Goal: Information Seeking & Learning: Check status

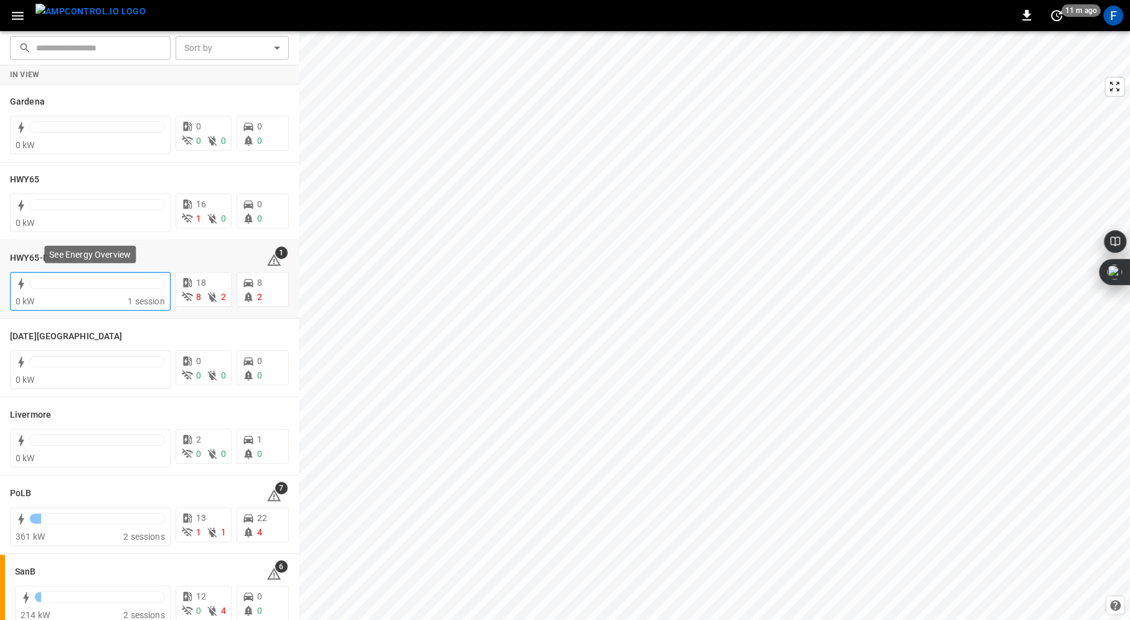
click at [94, 296] on div "0 kW" at bounding box center [72, 301] width 112 height 12
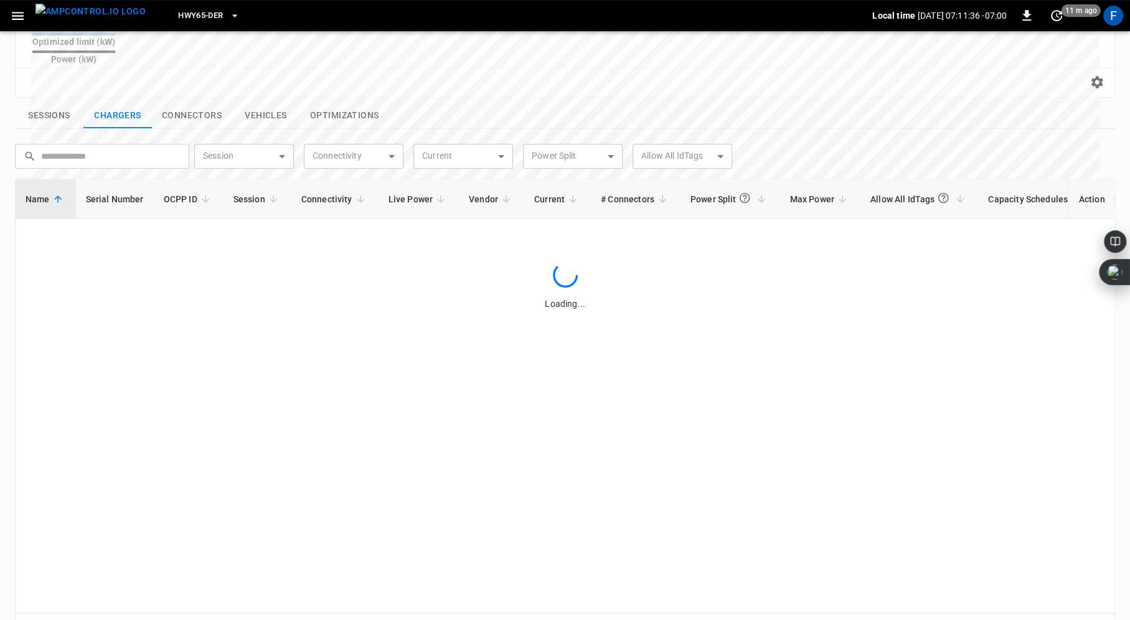
scroll to position [424, 0]
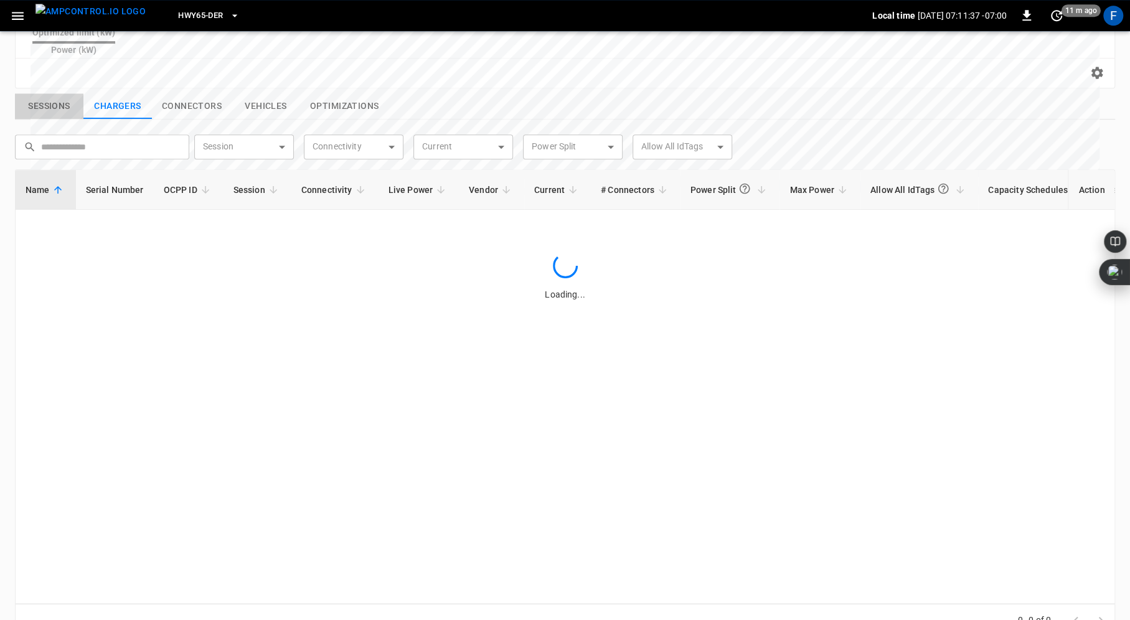
click at [43, 93] on button "Sessions" at bounding box center [49, 106] width 68 height 26
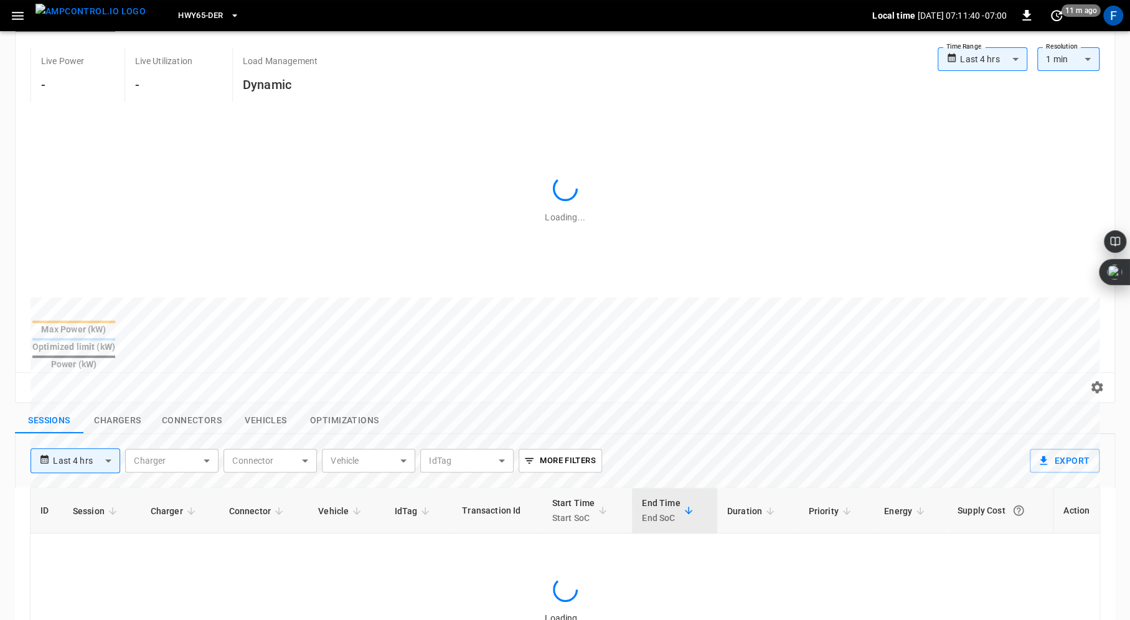
scroll to position [0, 0]
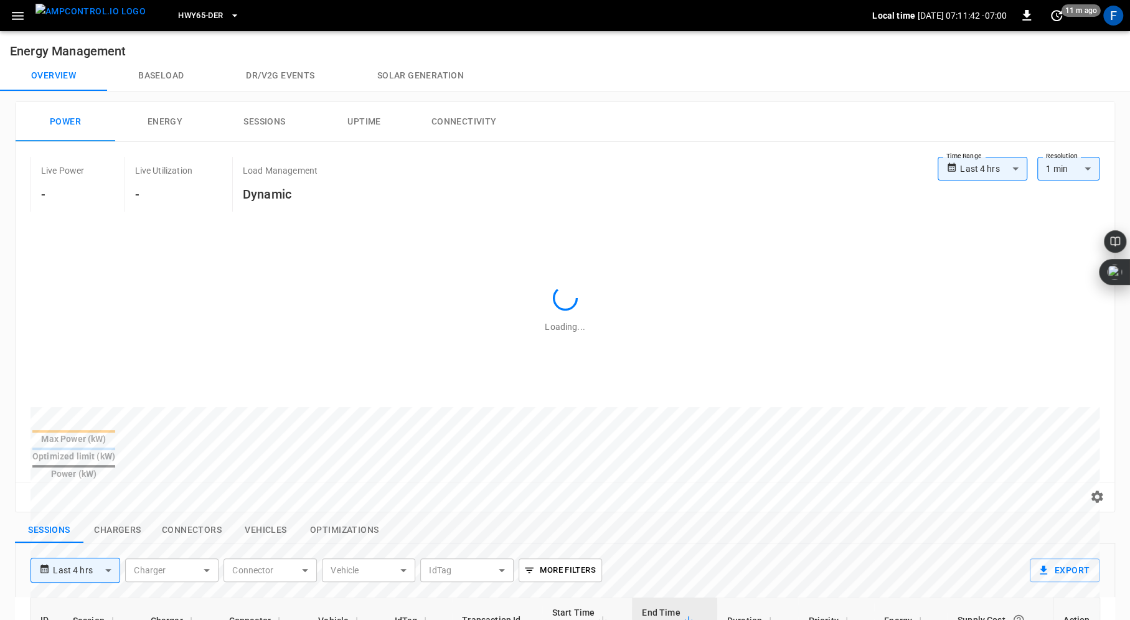
click at [556, 100] on div "**********" at bounding box center [562, 304] width 1105 height 416
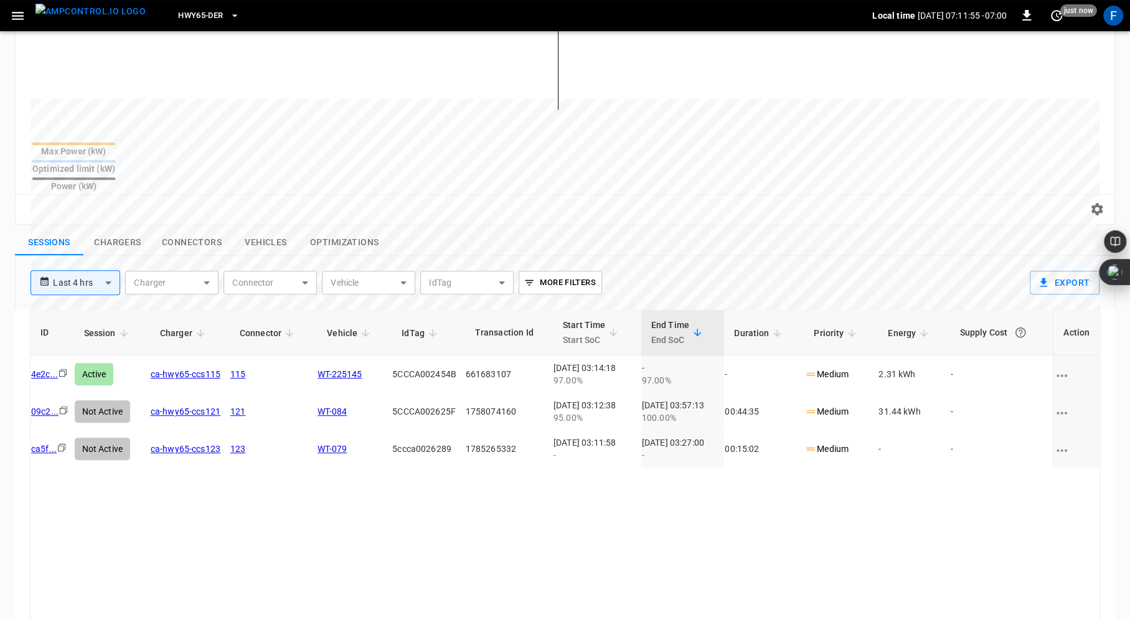
scroll to position [396, 0]
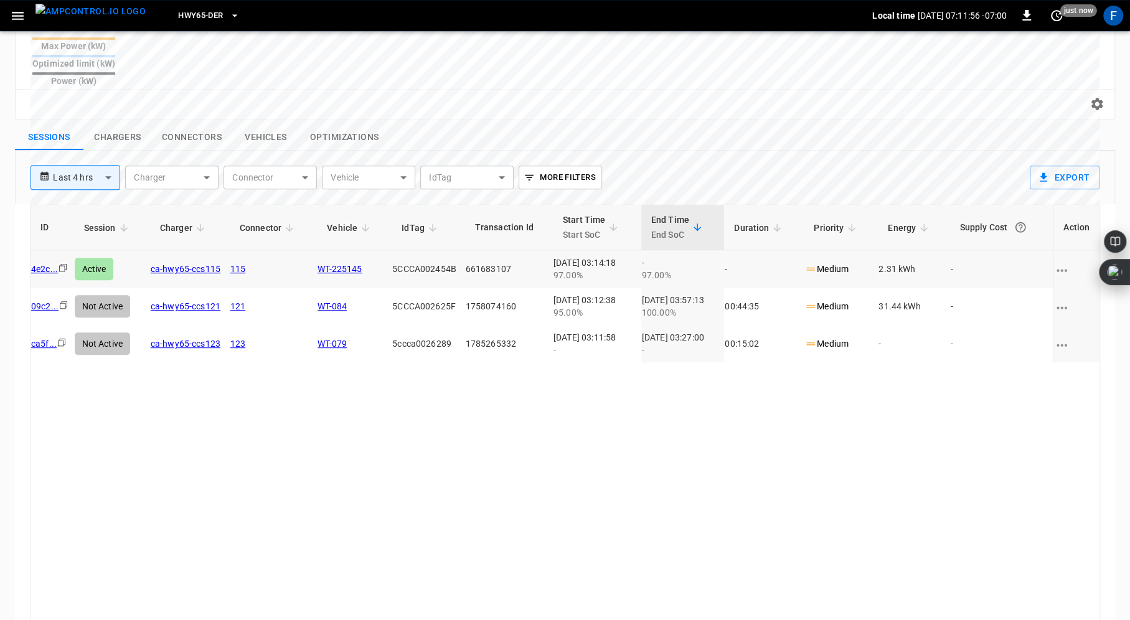
click at [220, 264] on link "ca-hwy65-ccs115" at bounding box center [186, 269] width 70 height 10
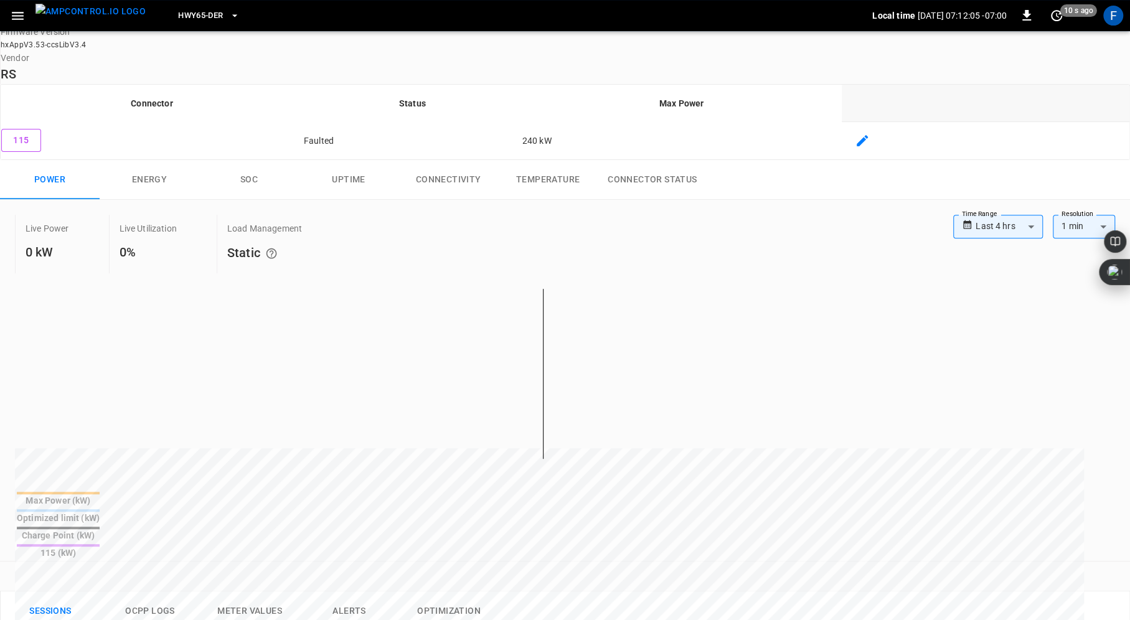
scroll to position [373, 0]
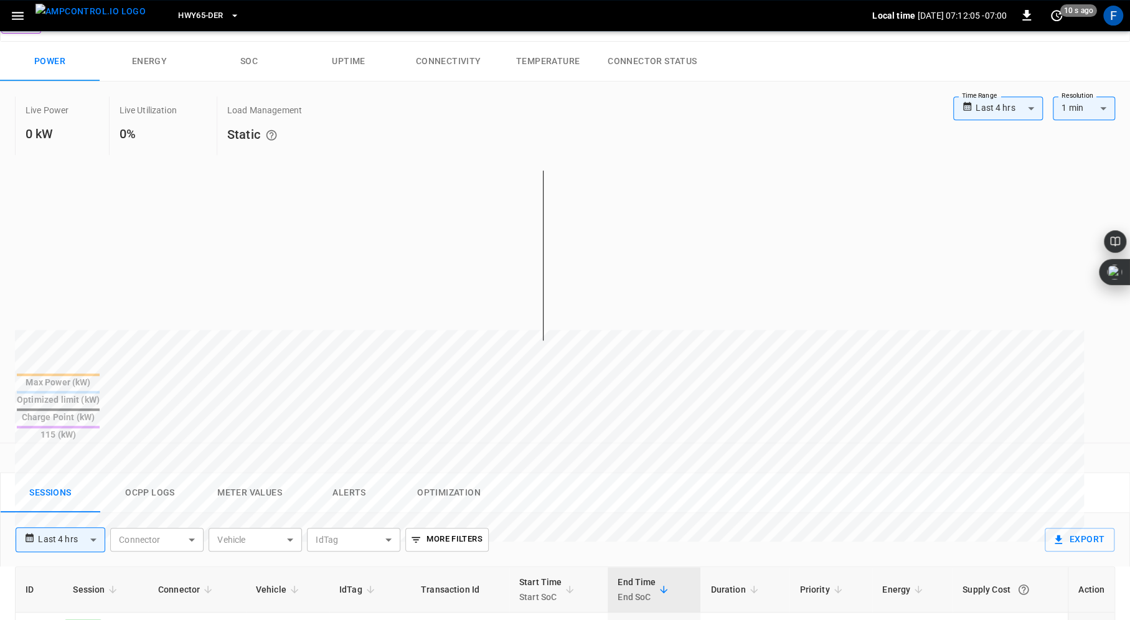
click at [162, 473] on button "Ocpp logs" at bounding box center [150, 493] width 100 height 40
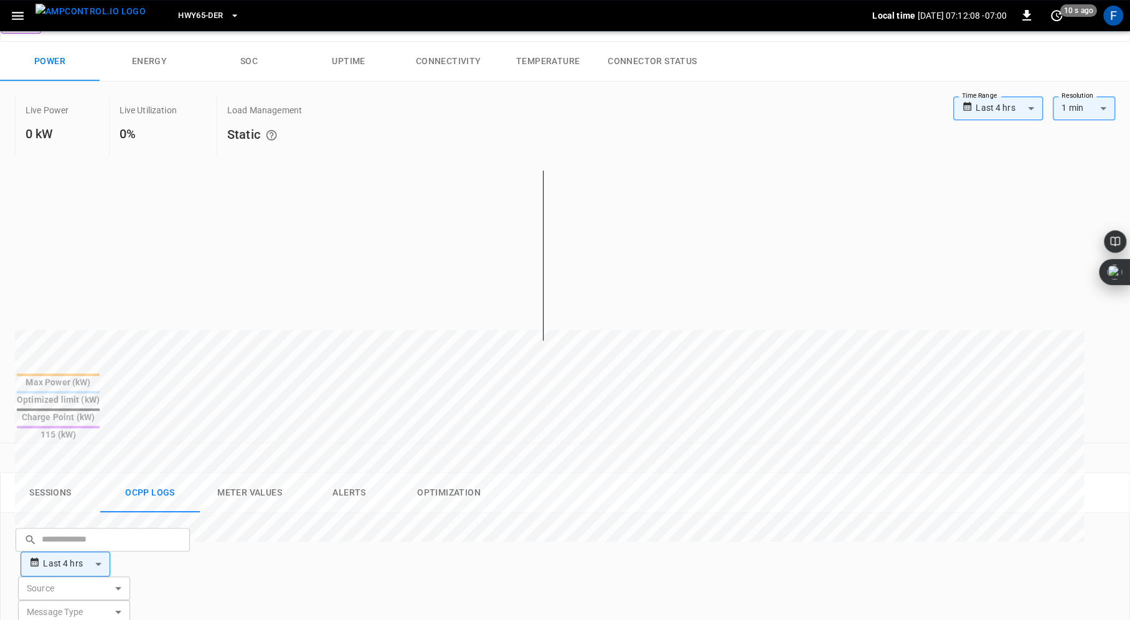
click at [281, 473] on button "Meter Values" at bounding box center [250, 493] width 100 height 40
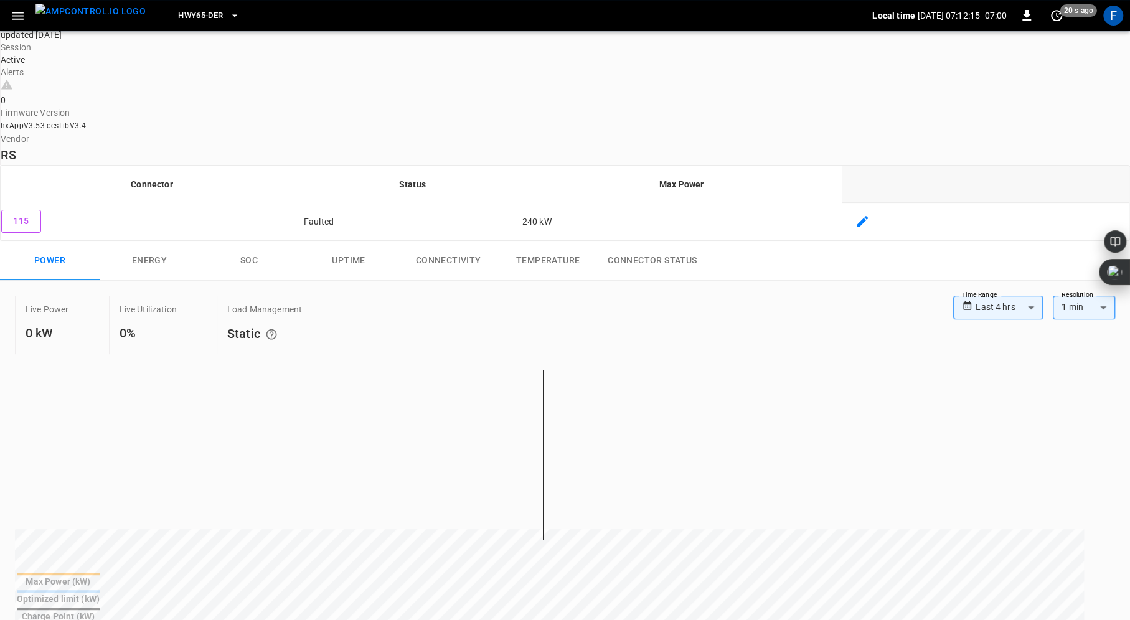
scroll to position [0, 0]
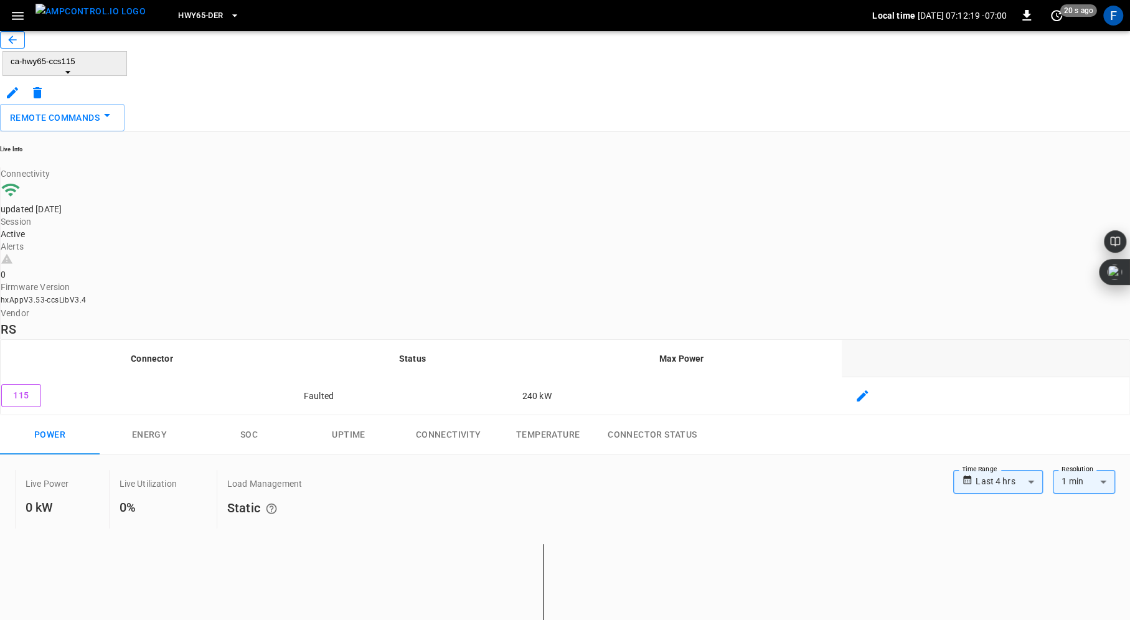
click at [19, 46] on icon "button" at bounding box center [12, 40] width 12 height 12
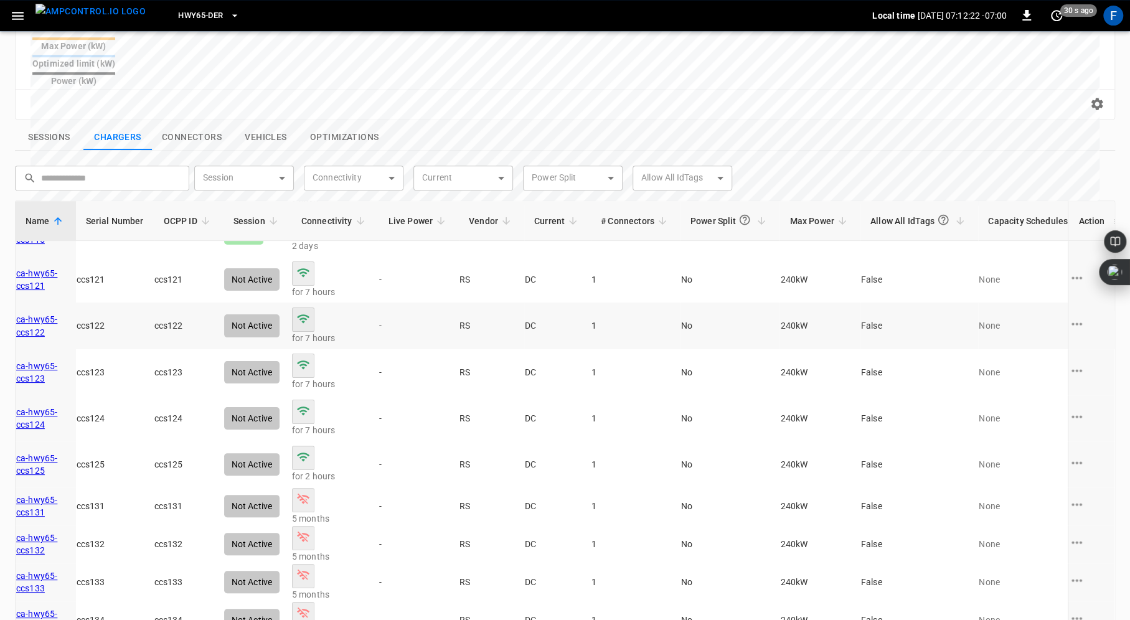
scroll to position [212, 0]
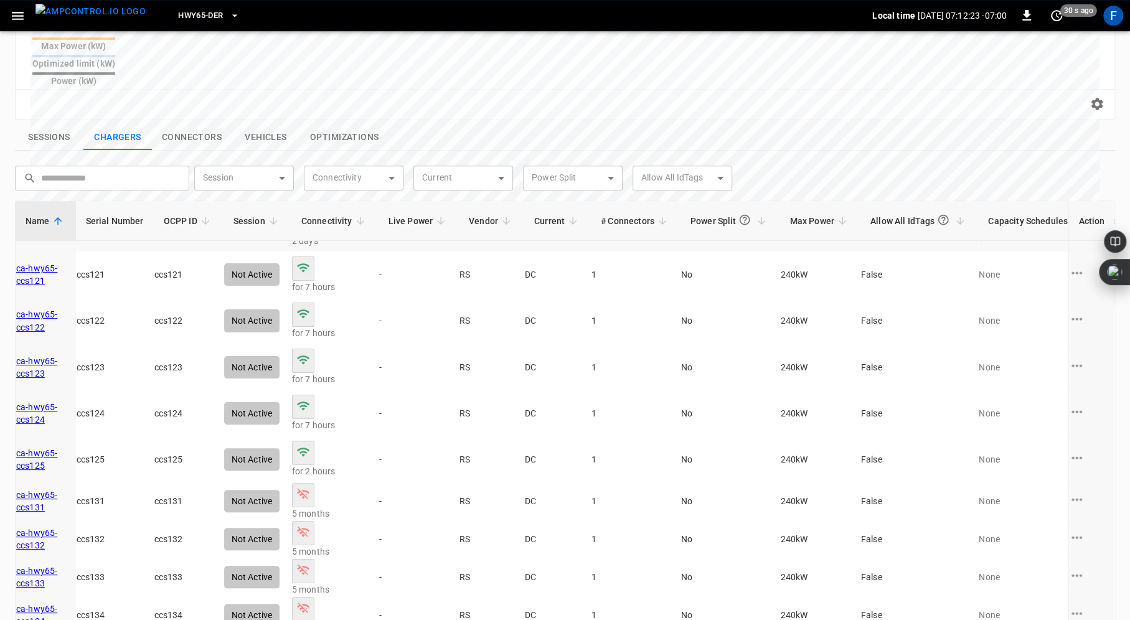
click at [65, 218] on link "ca-hwy65-ccs115" at bounding box center [45, 228] width 59 height 25
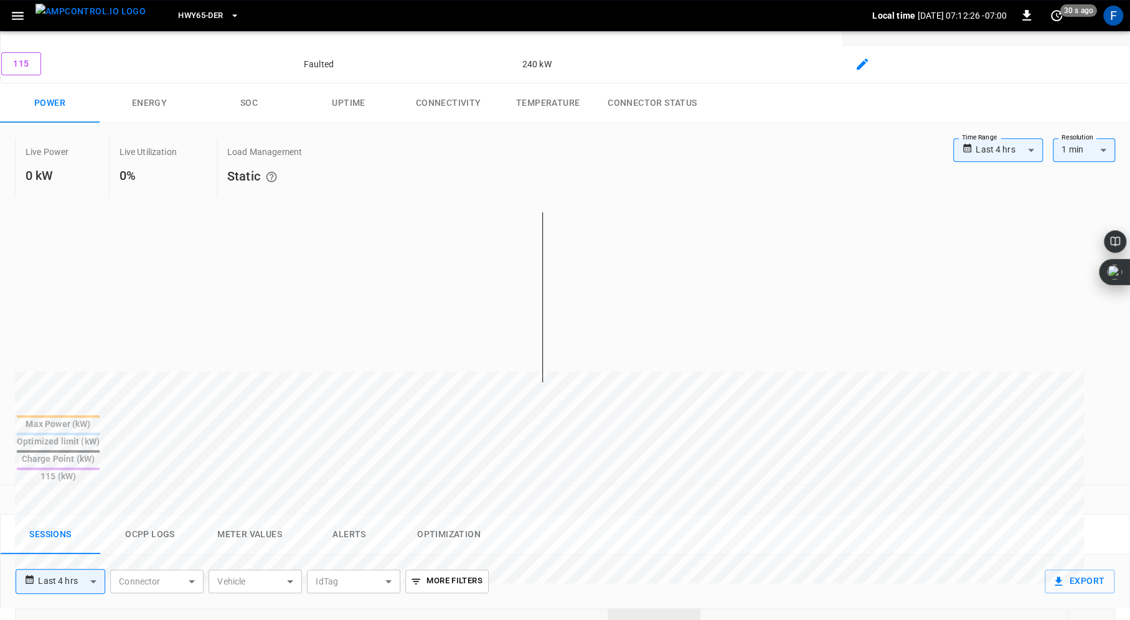
scroll to position [583, 0]
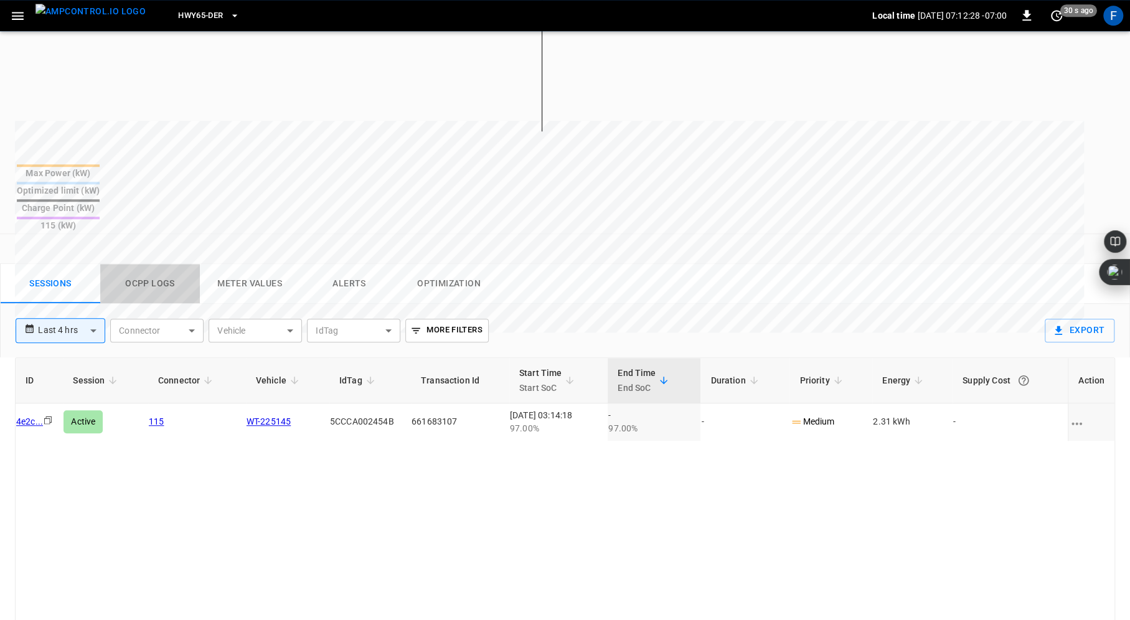
click at [159, 264] on button "Ocpp logs" at bounding box center [150, 284] width 100 height 40
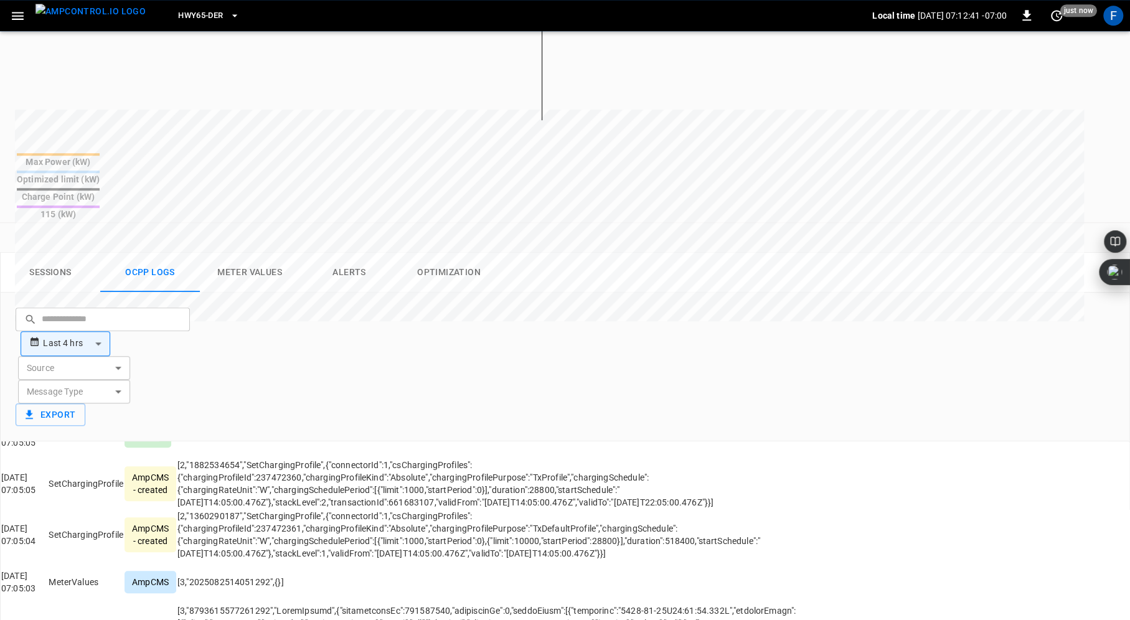
scroll to position [7615, 0]
click at [362, 253] on button "Alerts" at bounding box center [349, 273] width 100 height 40
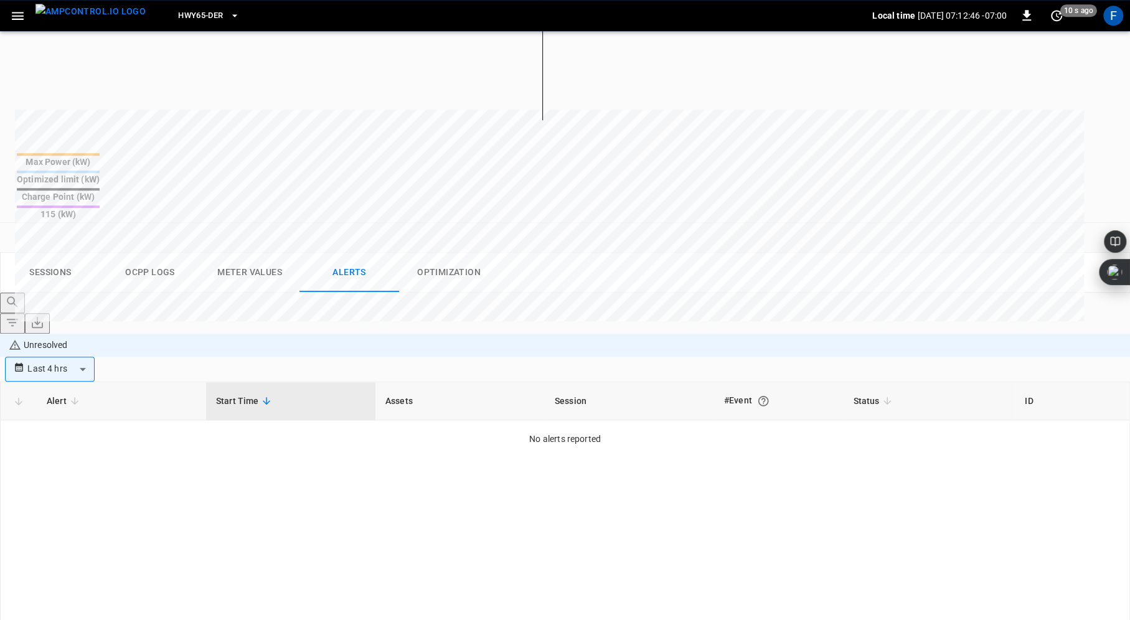
click at [654, 382] on div "Alert Start Time Assets Session #Event Status ID No alerts reported" at bounding box center [565, 617] width 1130 height 471
click at [938, 95] on body "**********" at bounding box center [565, 145] width 1130 height 1479
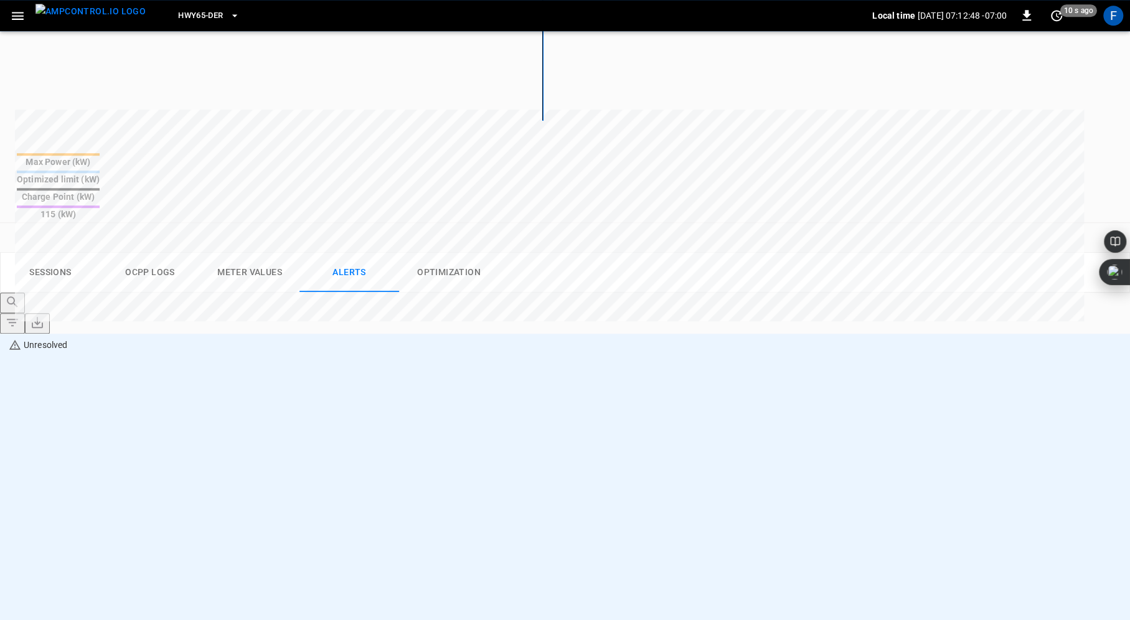
type input "**********"
click at [800, 303] on div at bounding box center [565, 310] width 1130 height 620
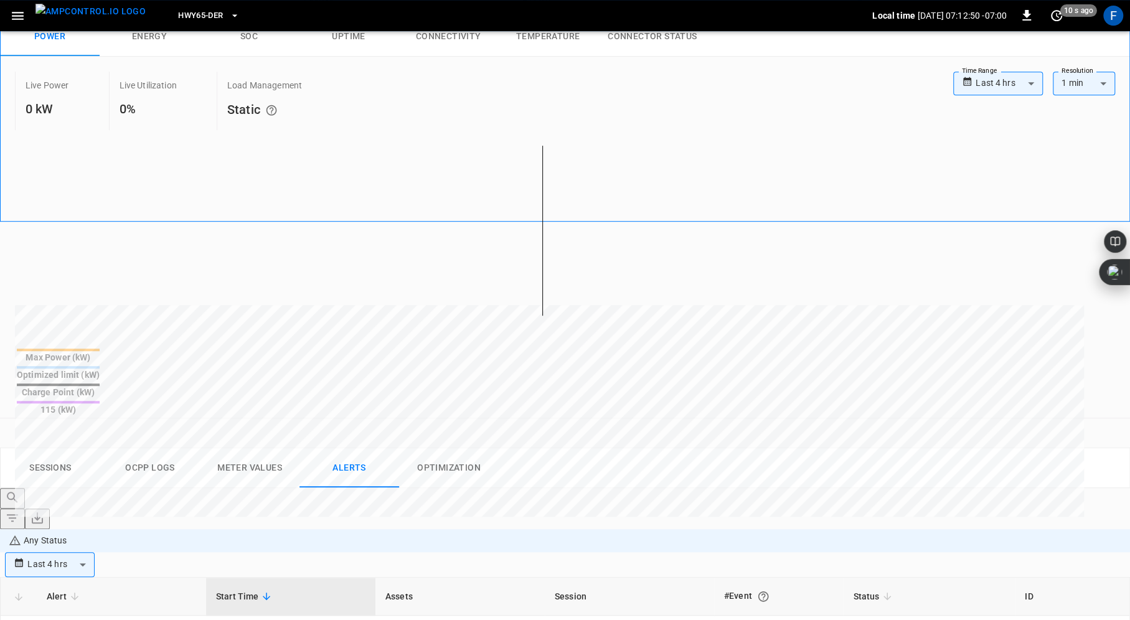
scroll to position [395, 0]
click at [1062, 281] on body "**********" at bounding box center [565, 344] width 1130 height 1479
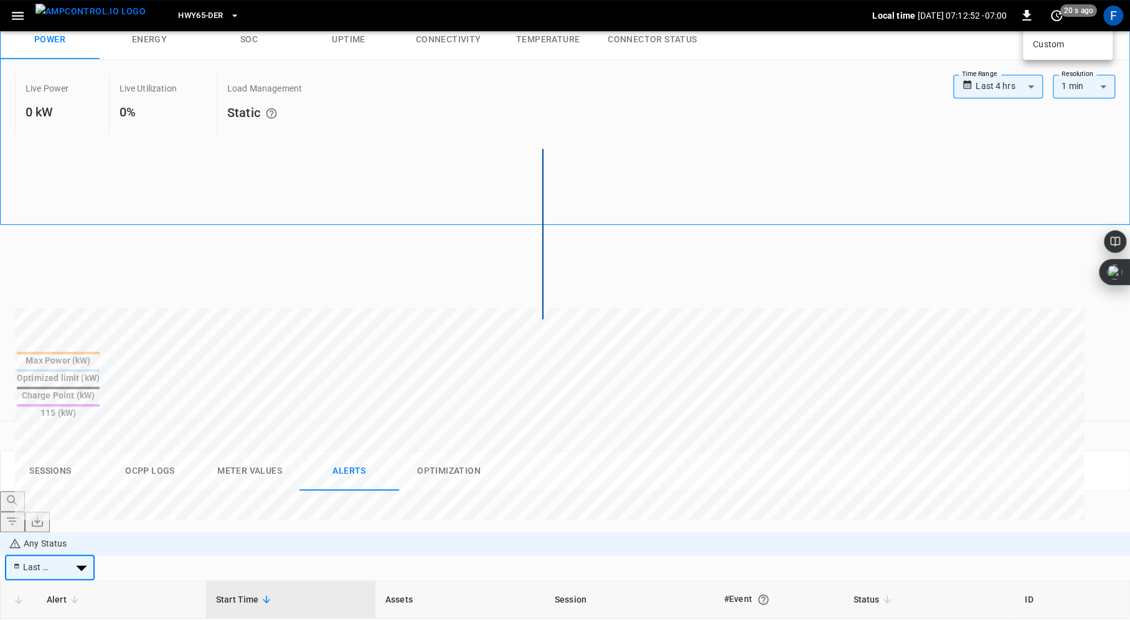
type input "**********"
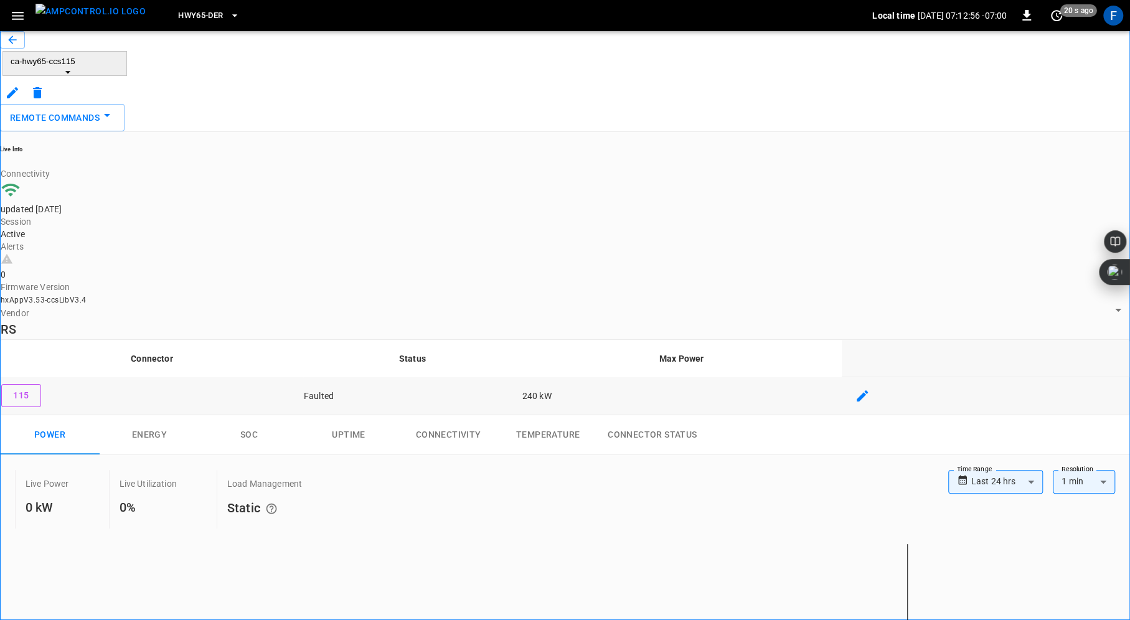
click at [522, 377] on td "Faulted" at bounding box center [412, 395] width 218 height 37
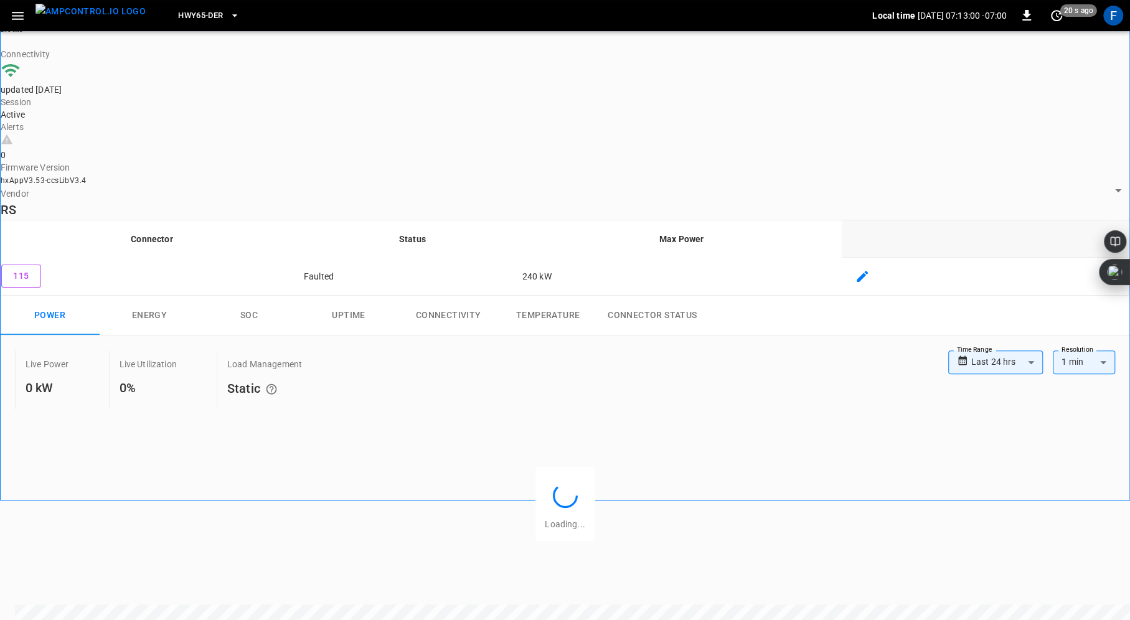
scroll to position [554, 0]
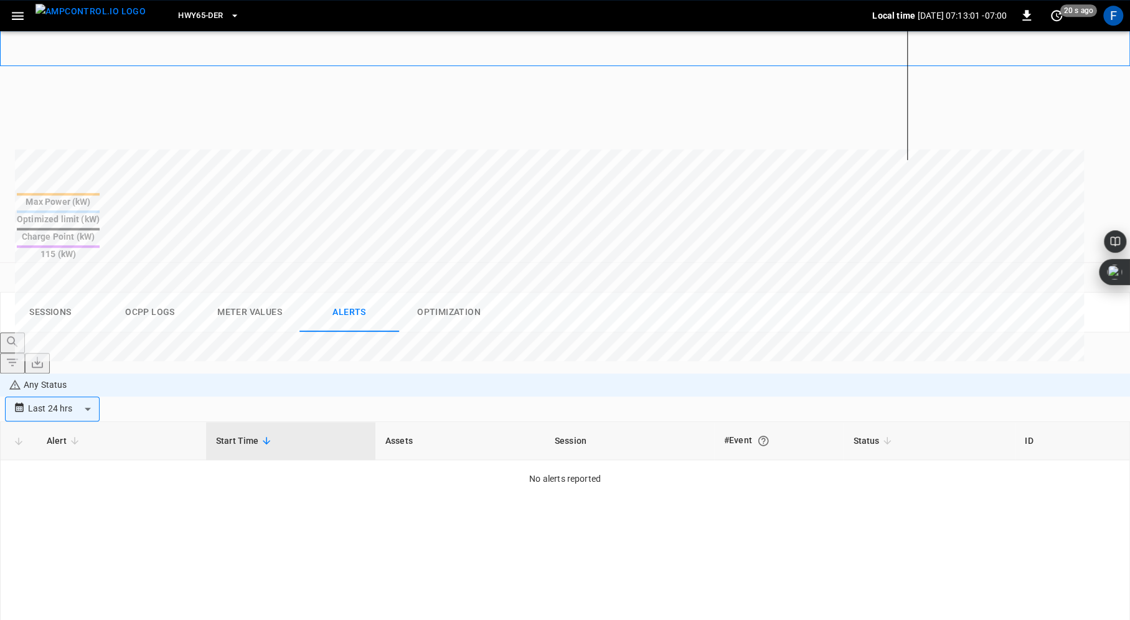
click at [166, 293] on button "Ocpp logs" at bounding box center [150, 313] width 100 height 40
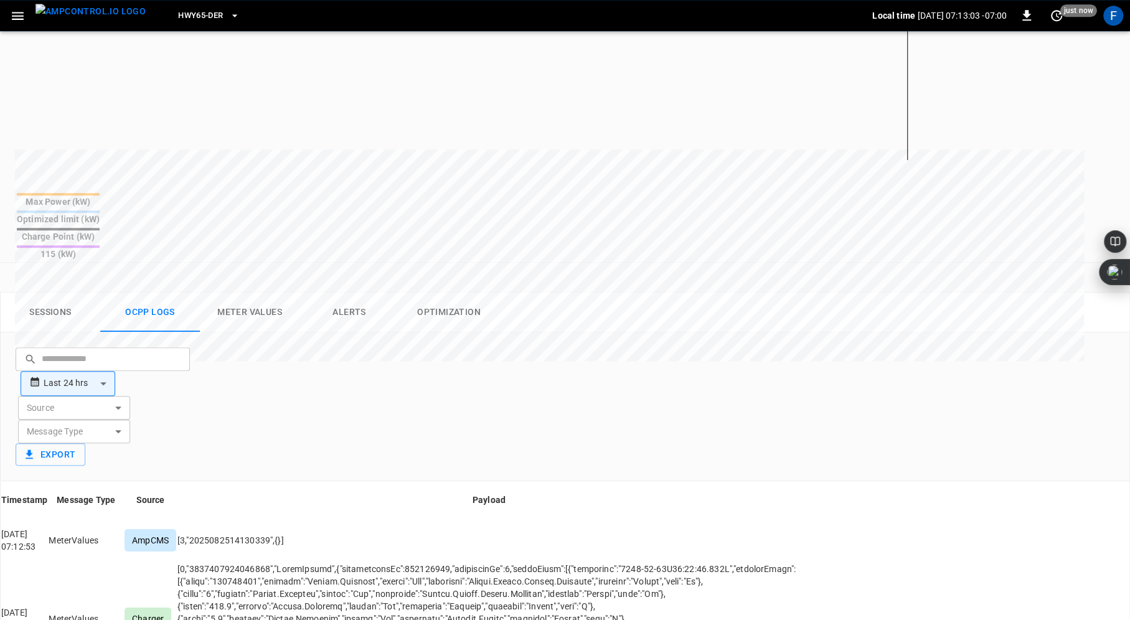
click at [434, 153] on body "**********" at bounding box center [565, 197] width 1130 height 1502
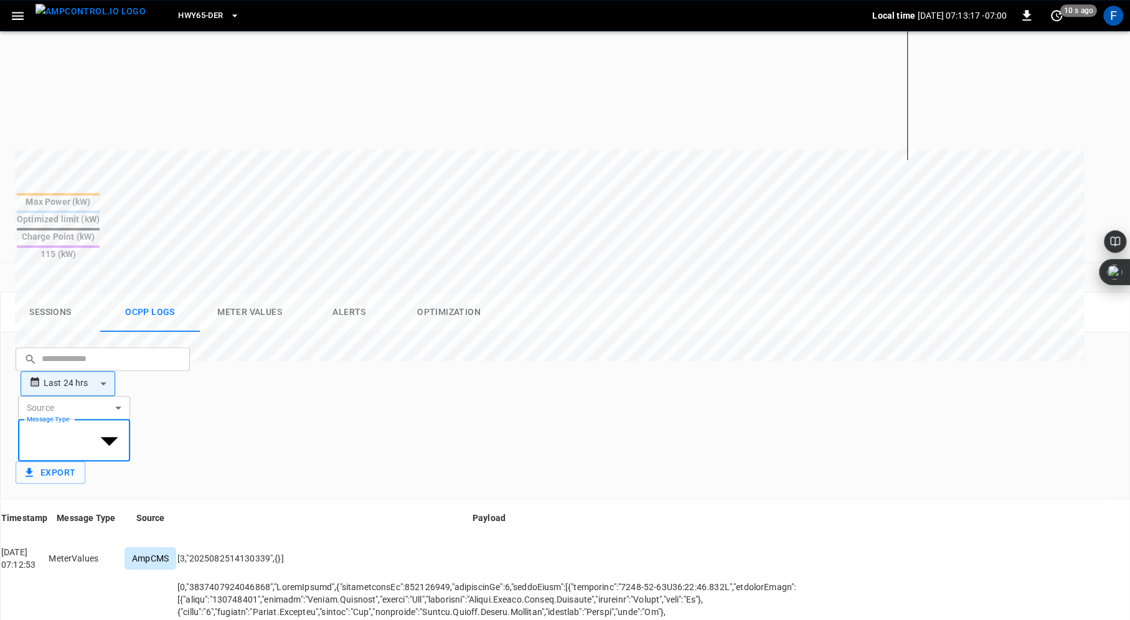
scroll to position [0, 0]
click at [624, 152] on div at bounding box center [565, 310] width 1130 height 620
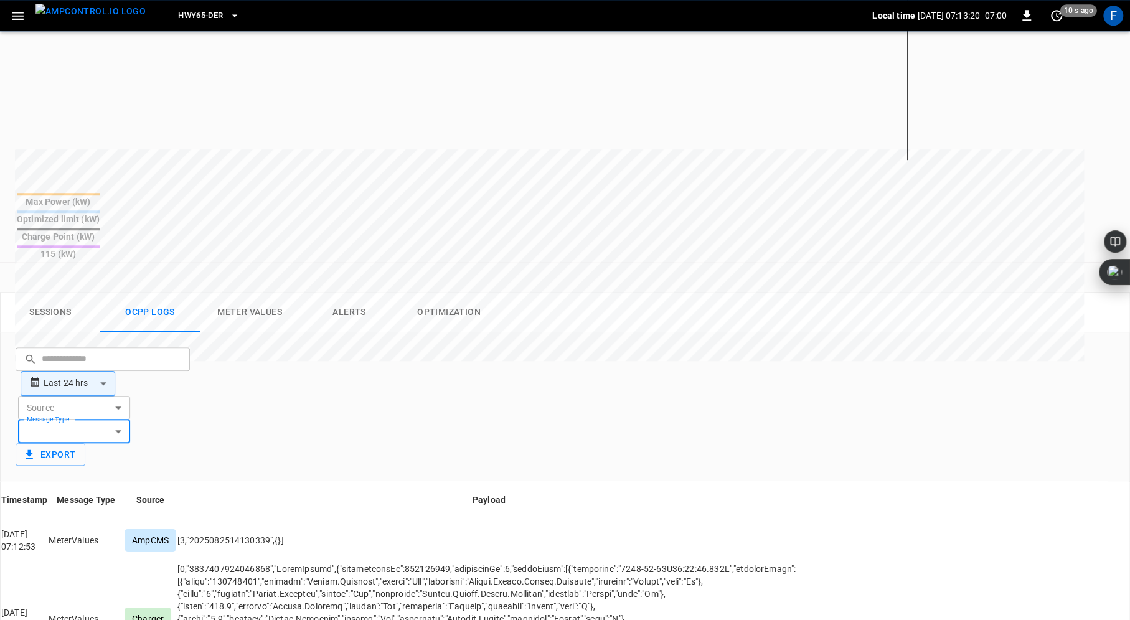
click at [277, 293] on button "Meter Values" at bounding box center [250, 313] width 100 height 40
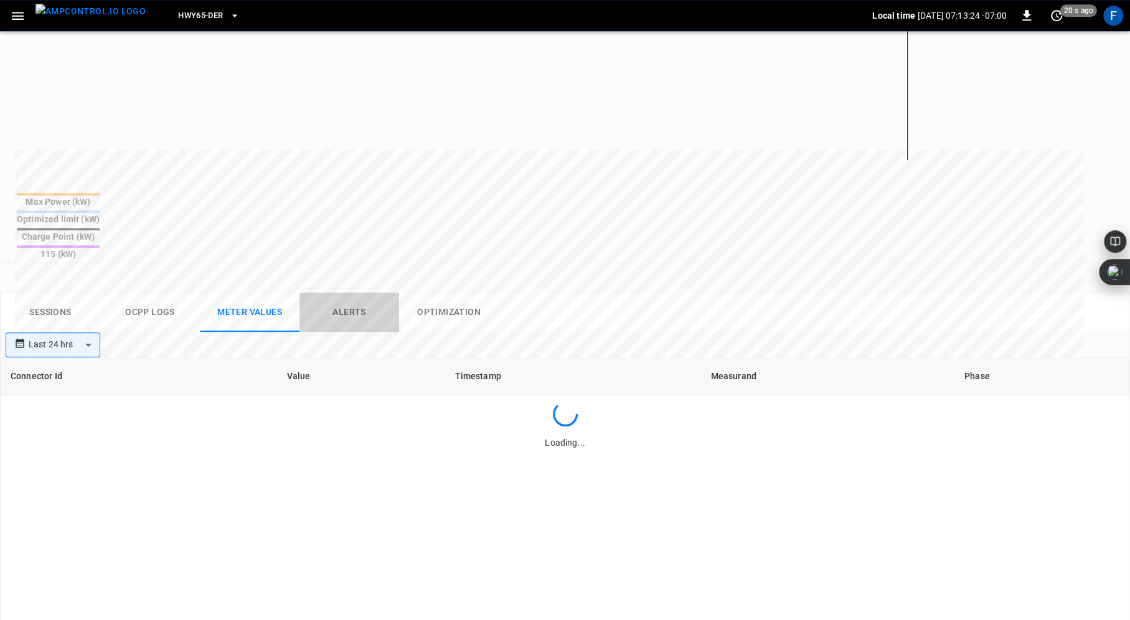
click at [375, 293] on button "Alerts" at bounding box center [349, 313] width 100 height 40
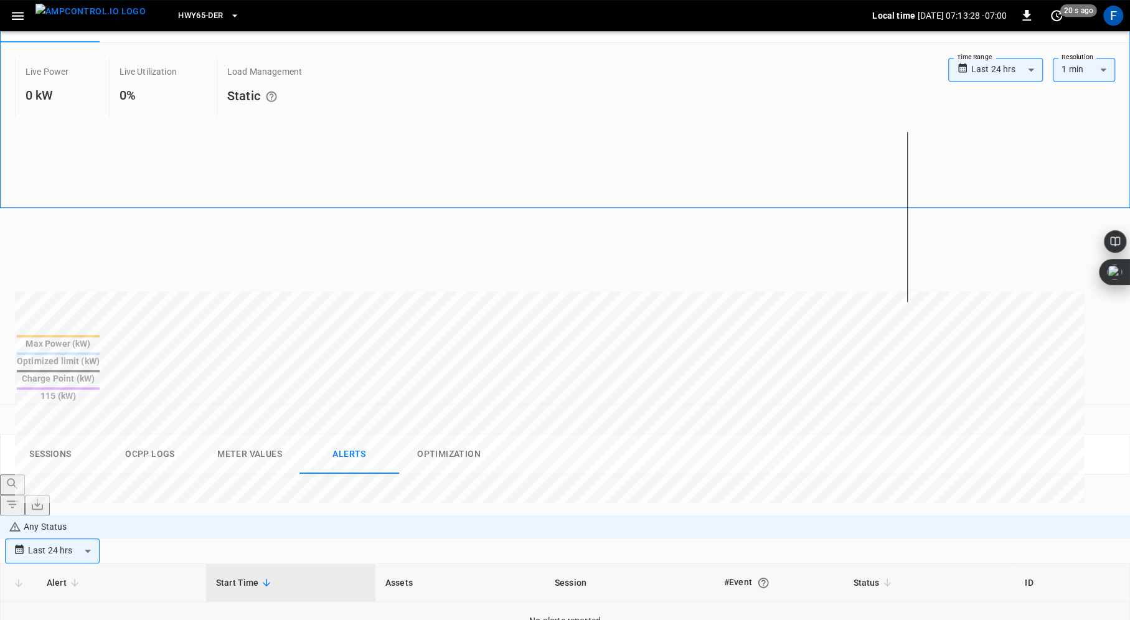
scroll to position [374, 0]
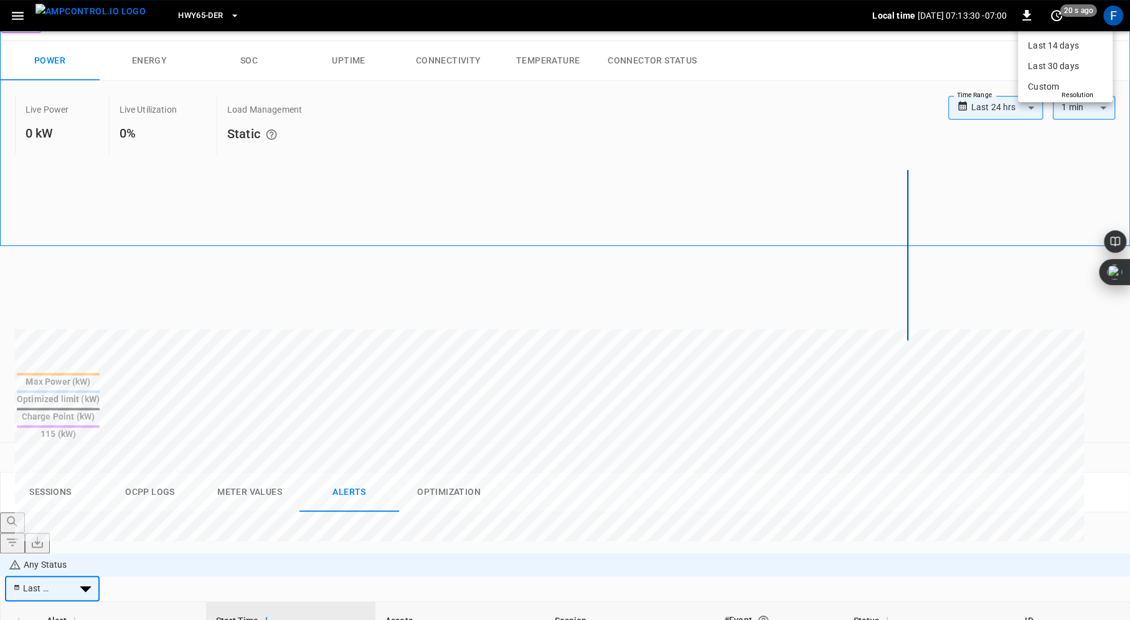
click at [1090, 313] on body "**********" at bounding box center [565, 365] width 1130 height 1479
click at [1068, 15] on li "Last 48 hrs" at bounding box center [1065, 4] width 95 height 21
type input "**********"
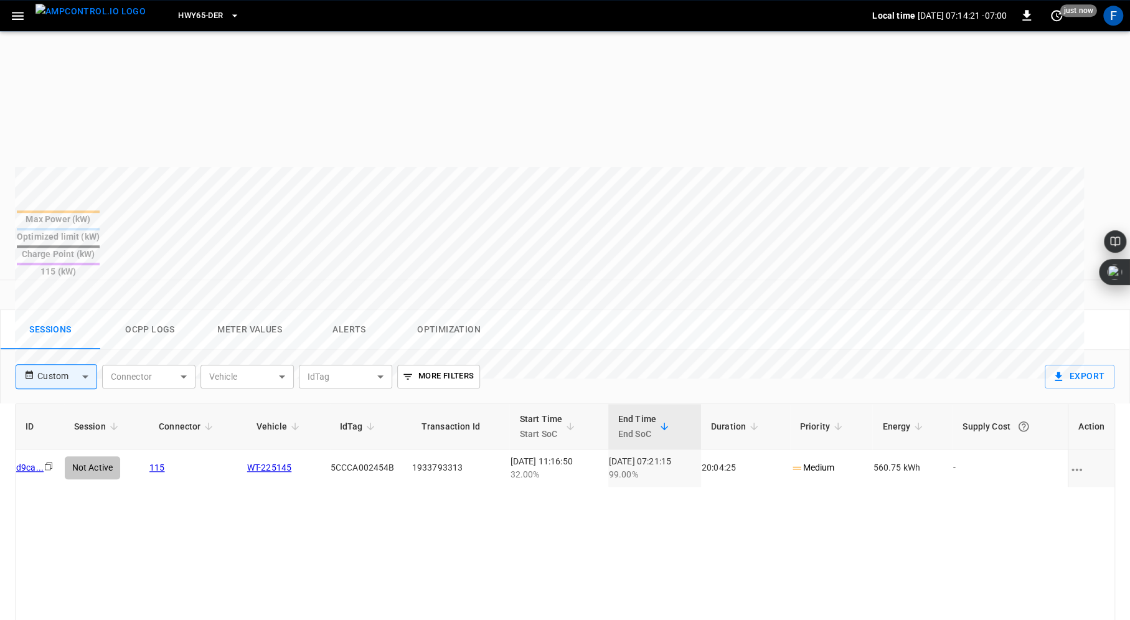
scroll to position [583, 0]
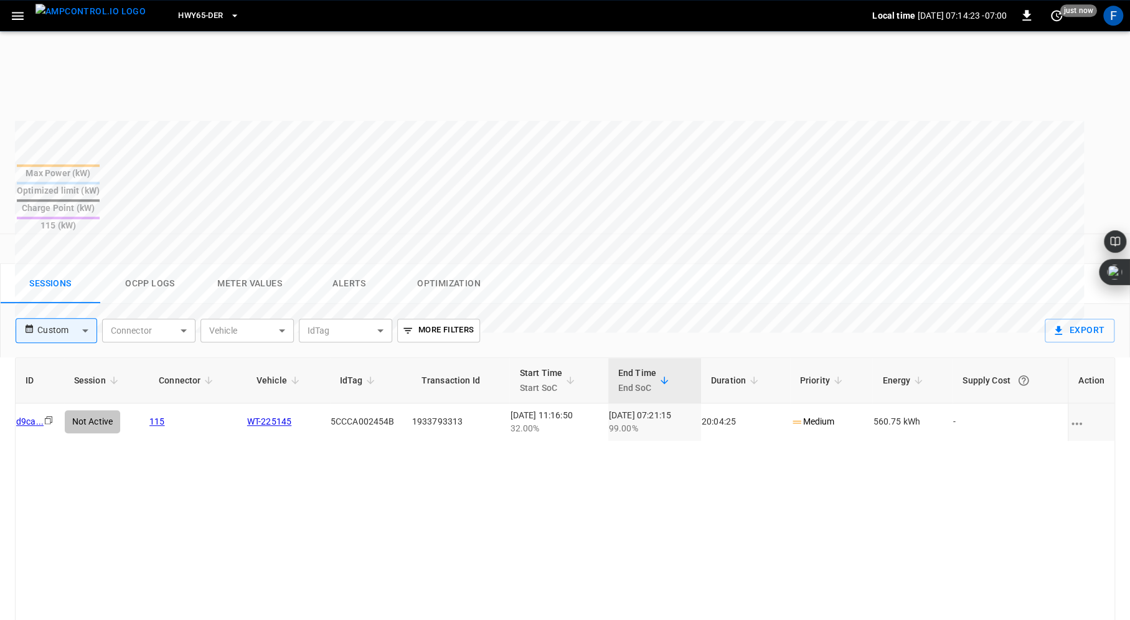
click at [354, 264] on button "Alerts" at bounding box center [349, 284] width 100 height 40
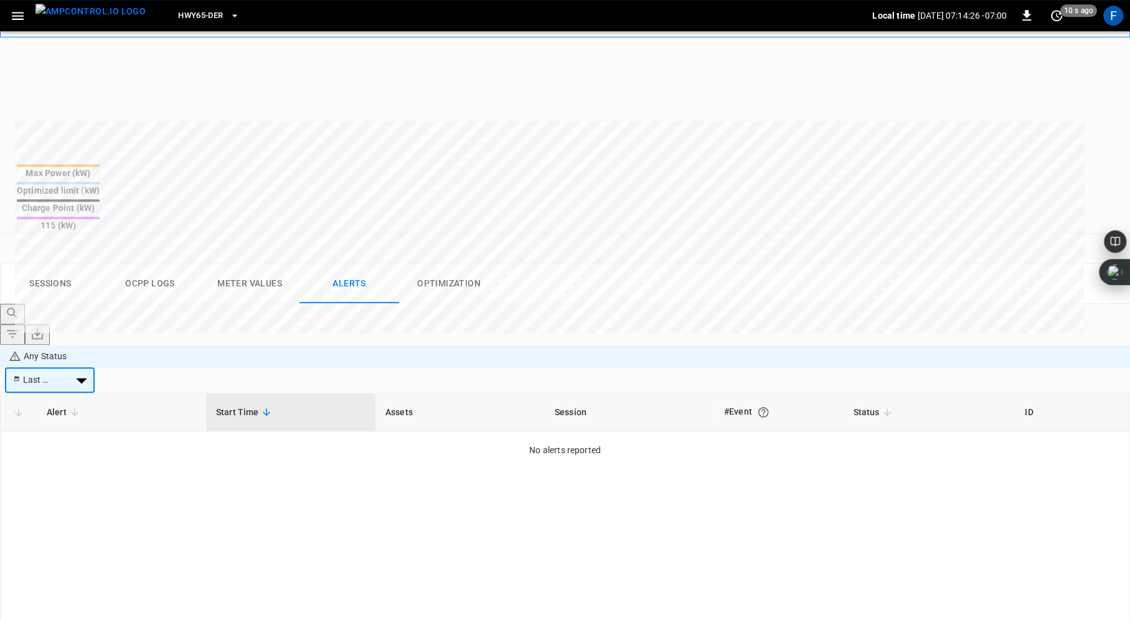
click at [1059, 97] on body "**********" at bounding box center [565, 156] width 1130 height 1479
type input "**********"
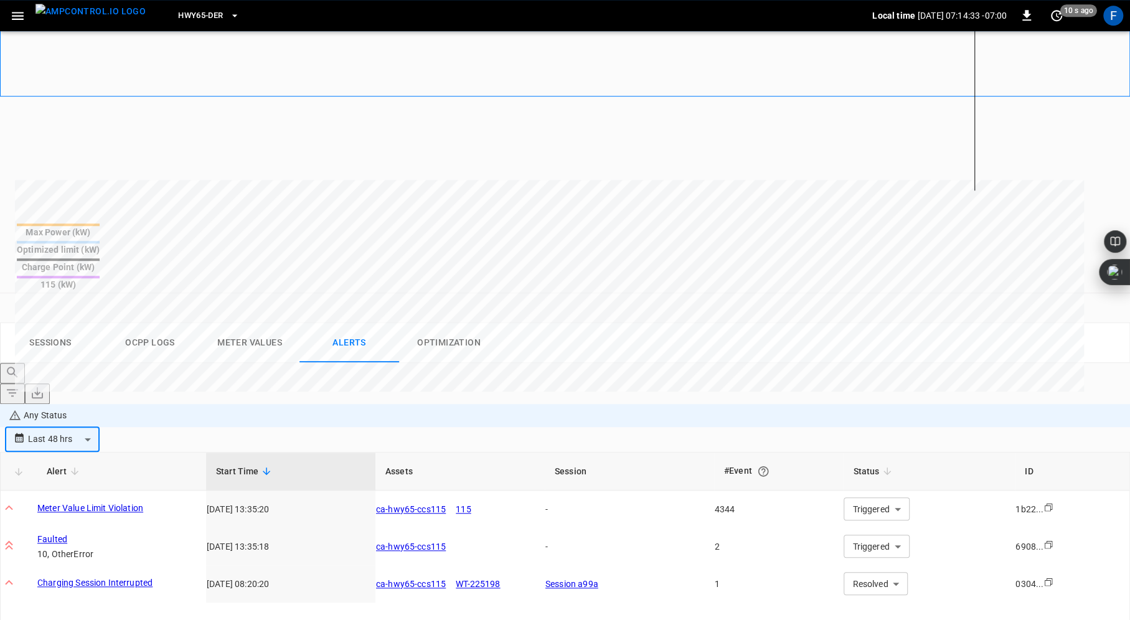
scroll to position [518, 0]
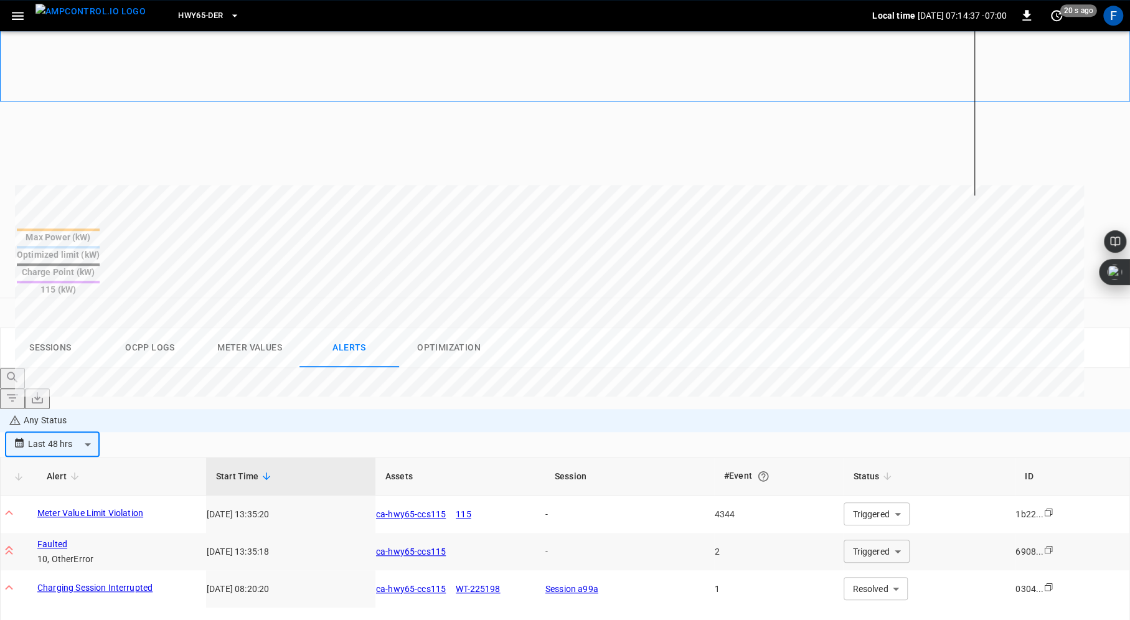
click at [66, 538] on link "Faulted" at bounding box center [121, 544] width 168 height 12
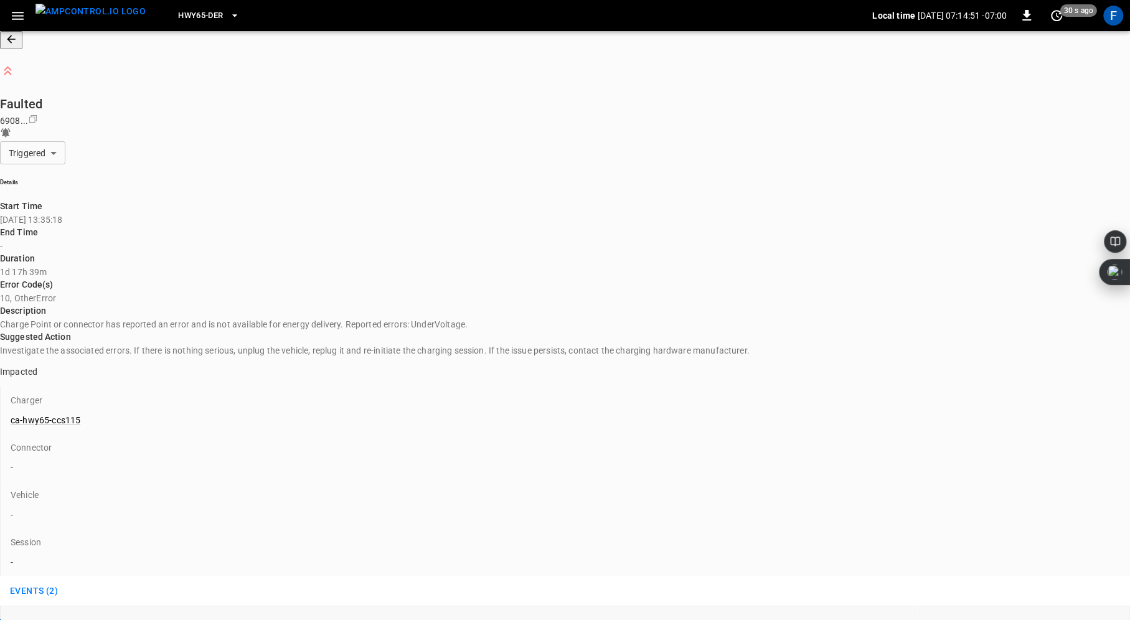
click at [15, 43] on icon "button" at bounding box center [11, 39] width 8 height 8
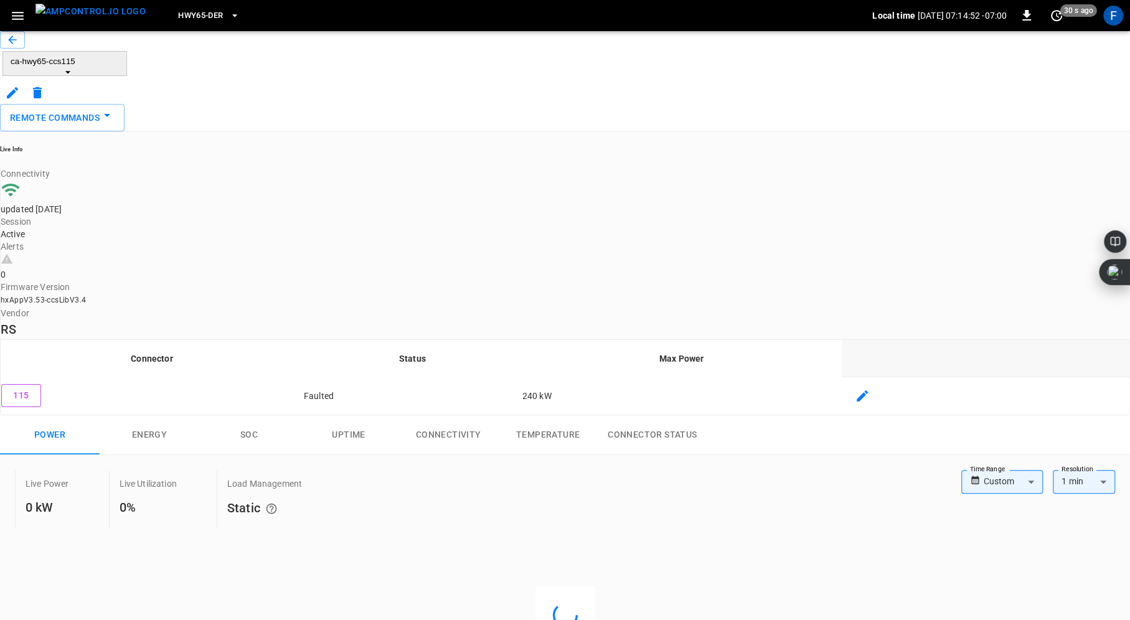
scroll to position [583, 0]
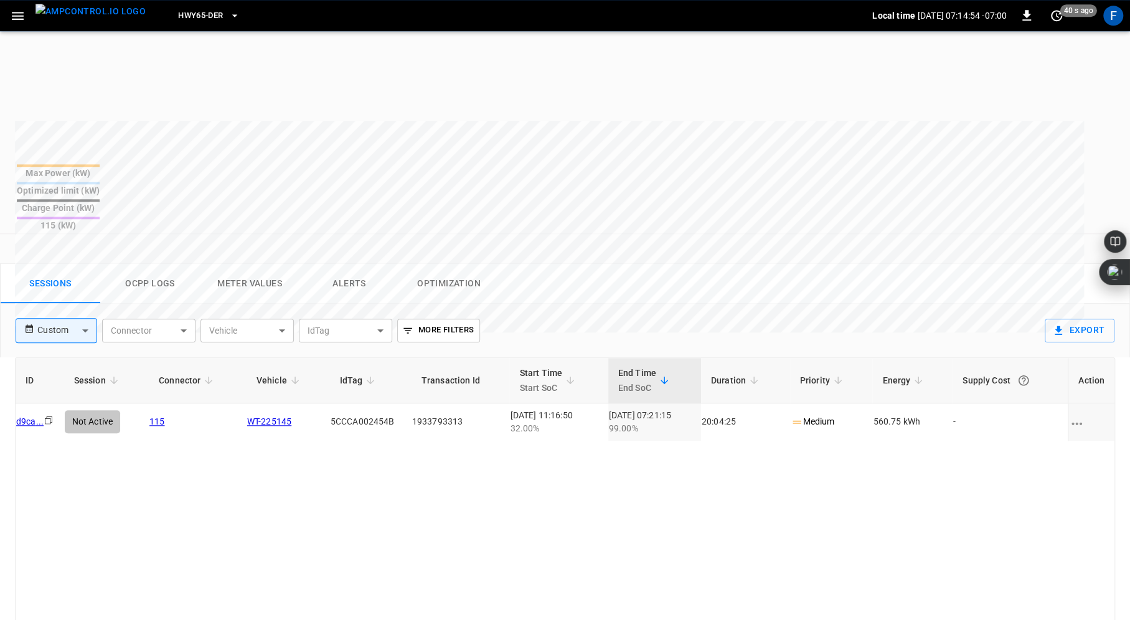
click at [373, 264] on button "Alerts" at bounding box center [349, 284] width 100 height 40
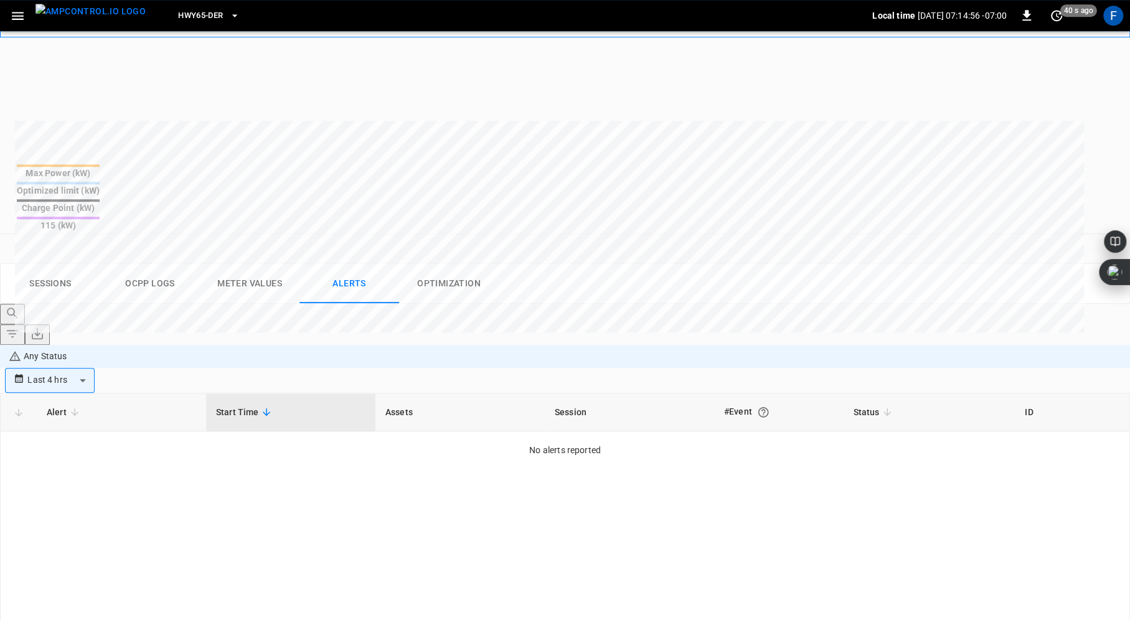
click at [1100, 96] on body "**********" at bounding box center [565, 156] width 1130 height 1479
type input "**********"
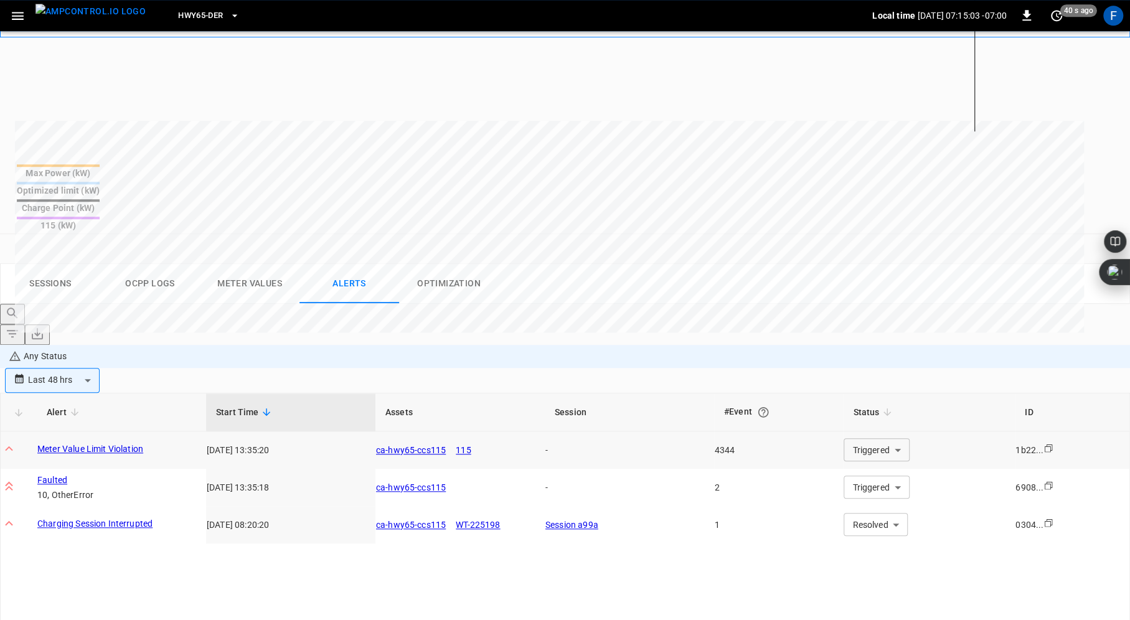
click at [128, 443] on link "Meter Value Limit Violation" at bounding box center [121, 449] width 168 height 12
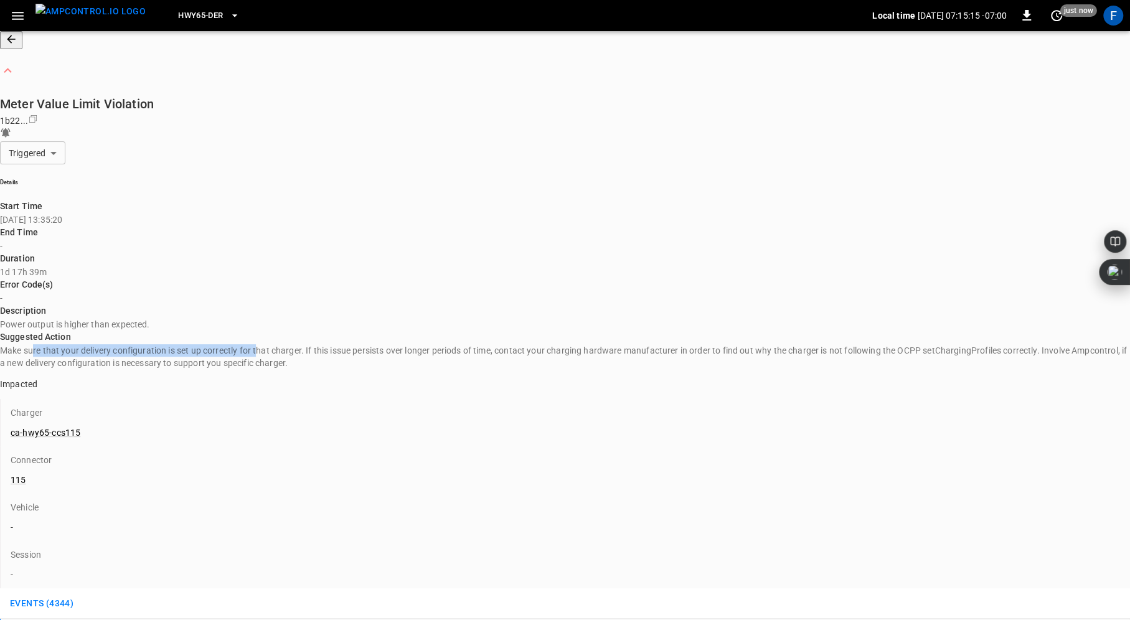
drag, startPoint x: 63, startPoint y: 274, endPoint x: 289, endPoint y: 274, distance: 226.5
click at [289, 344] on p "Make sure that your delivery configuration is set up correctly for that charger…" at bounding box center [565, 356] width 1130 height 25
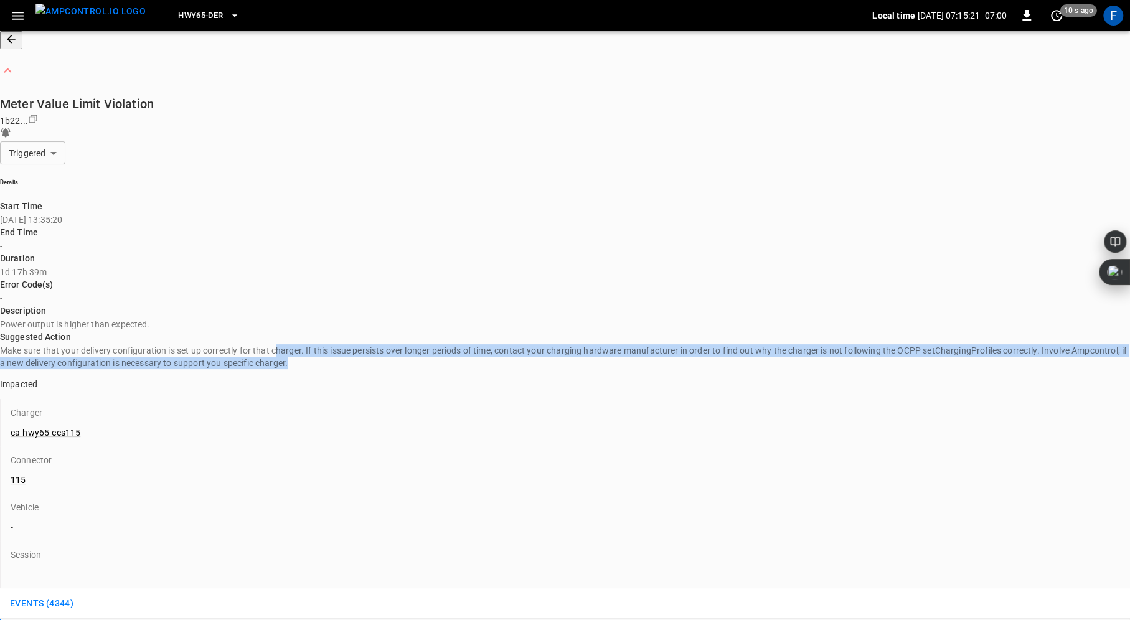
drag, startPoint x: 309, startPoint y: 271, endPoint x: 205, endPoint y: 326, distance: 116.6
click at [205, 344] on p "Make sure that your delivery configuration is set up correctly for that charger…" at bounding box center [565, 356] width 1130 height 25
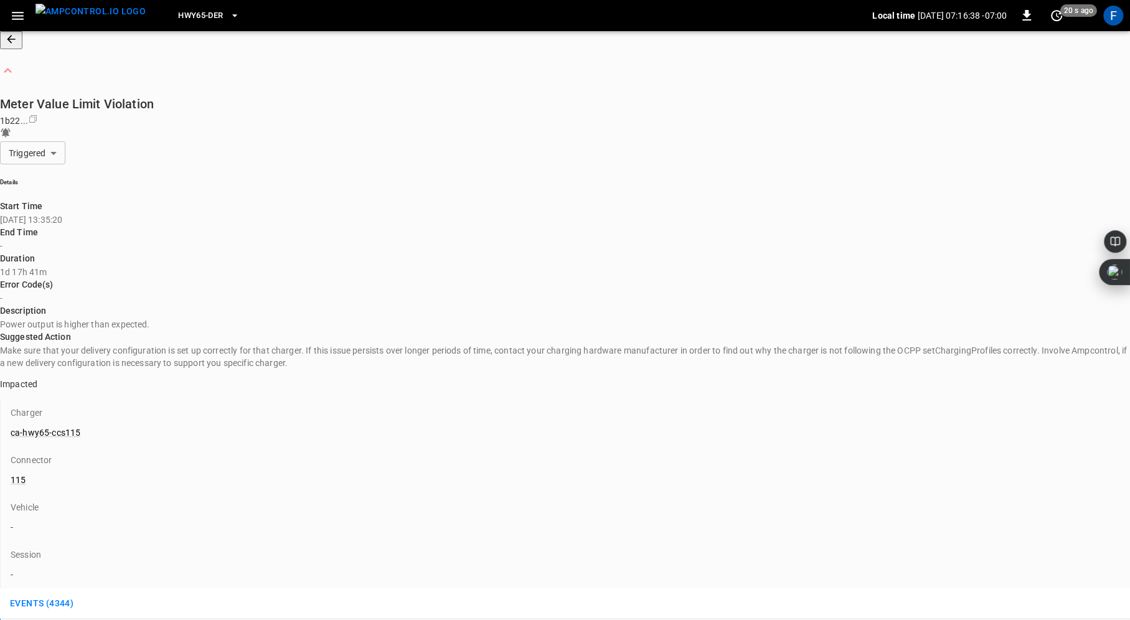
scroll to position [3401, 0]
click at [16, 45] on icon "button" at bounding box center [11, 39] width 12 height 12
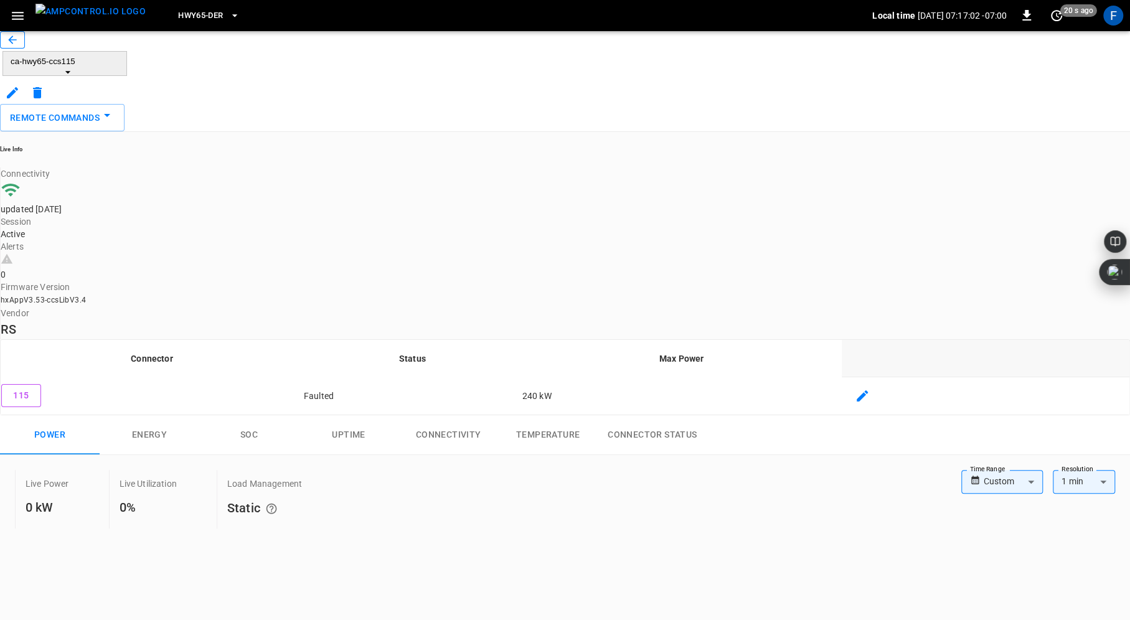
click at [19, 46] on icon "button" at bounding box center [12, 40] width 12 height 12
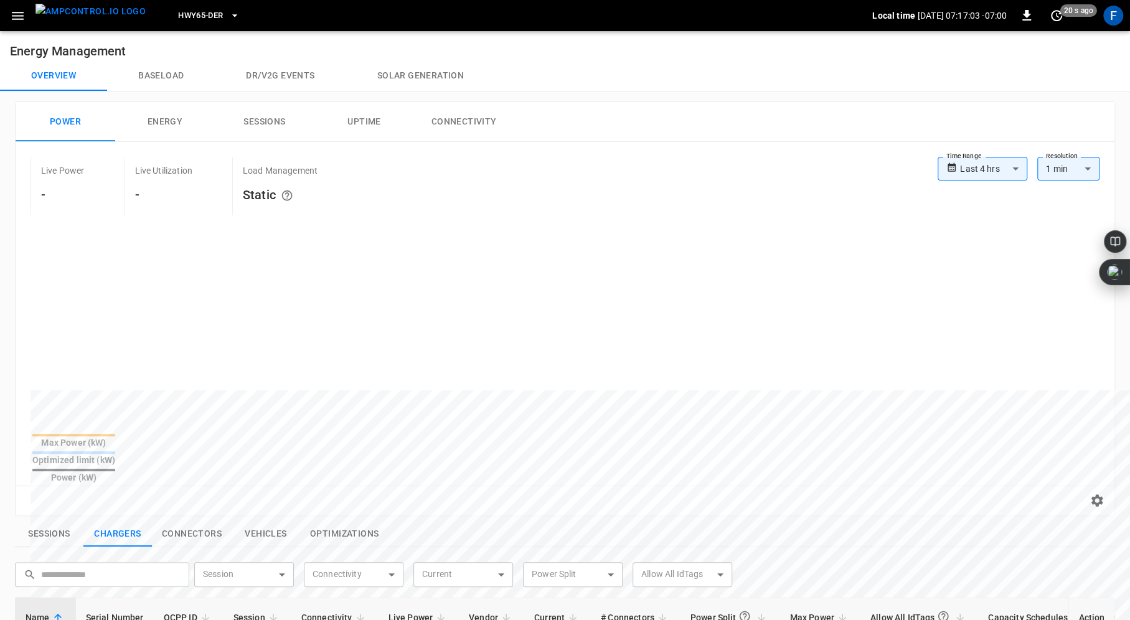
scroll to position [396, 0]
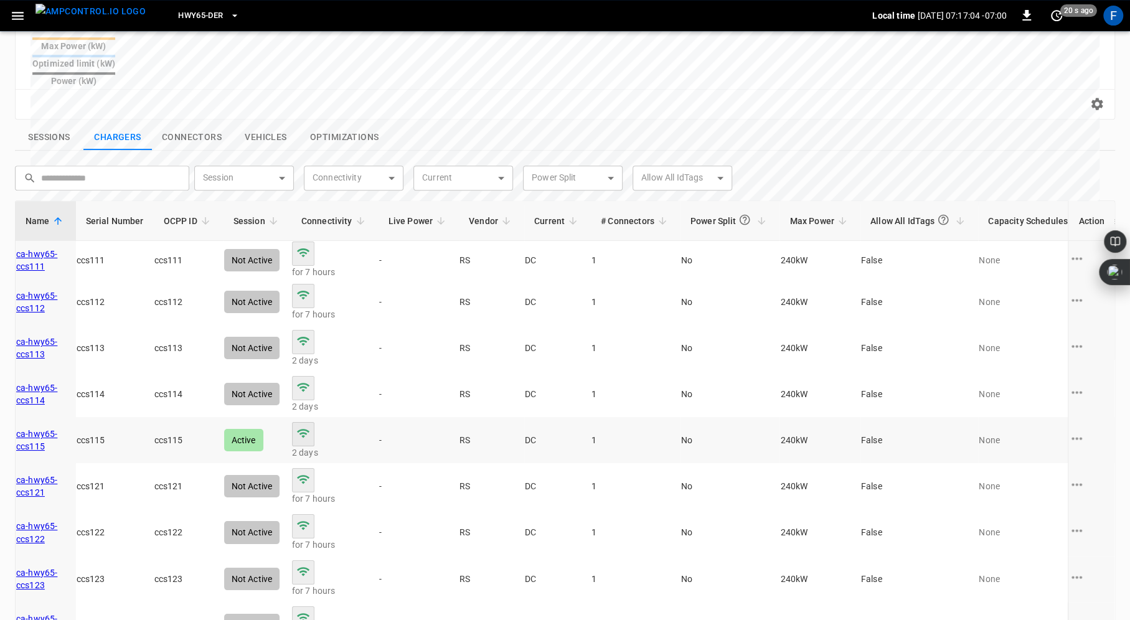
click at [73, 428] on link "ca-hwy65-ccs115" at bounding box center [45, 440] width 59 height 25
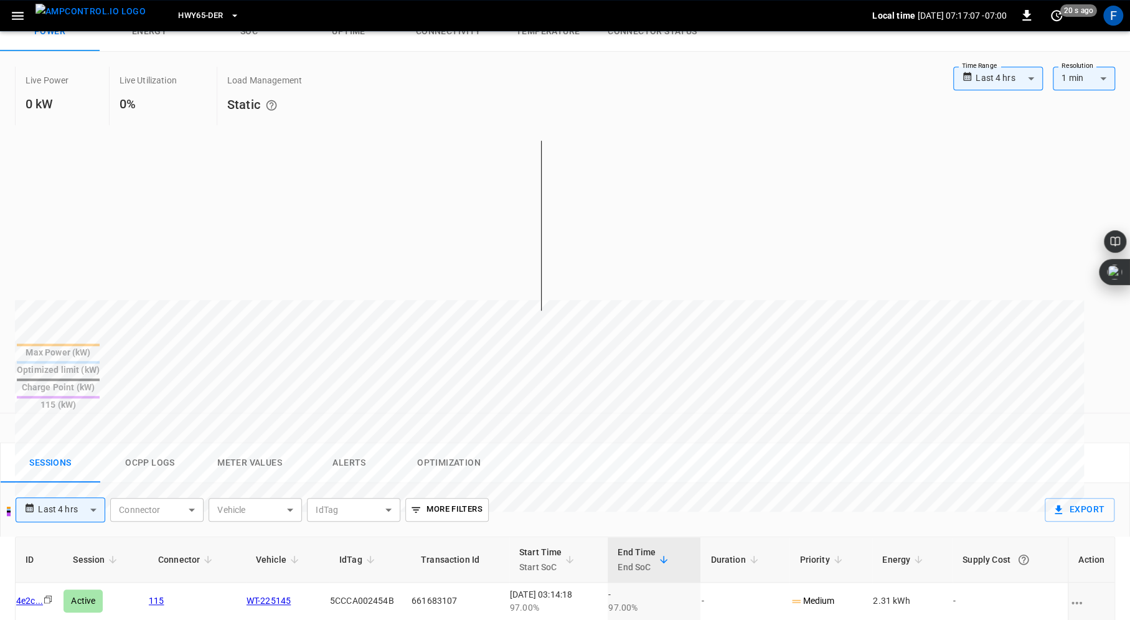
scroll to position [415, 0]
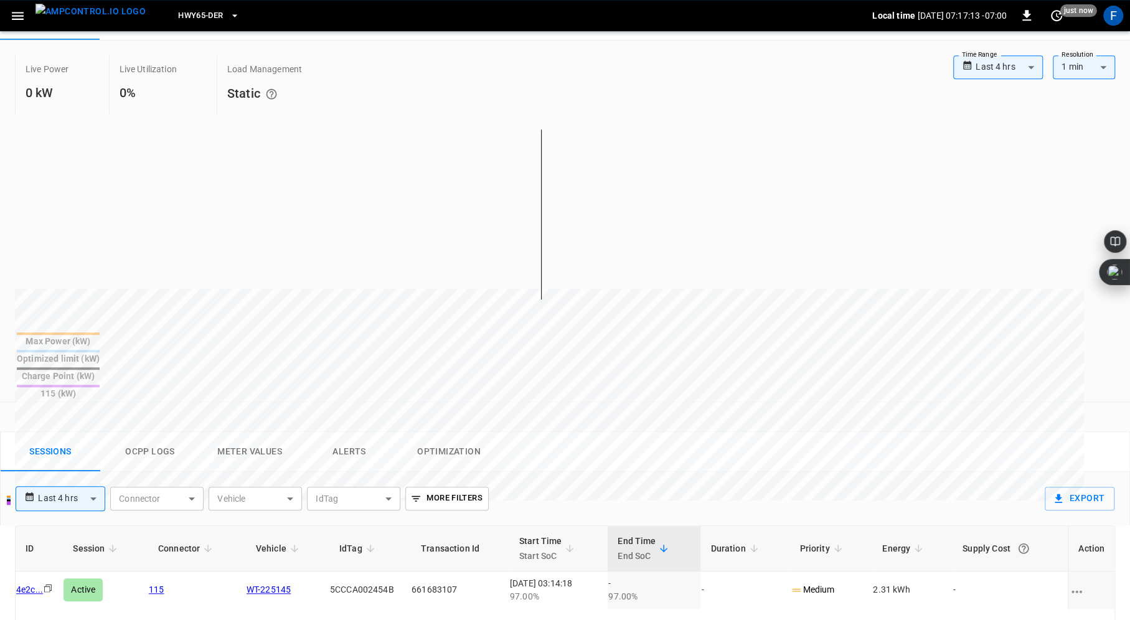
click at [291, 584] on link "WT-225145" at bounding box center [268, 589] width 44 height 10
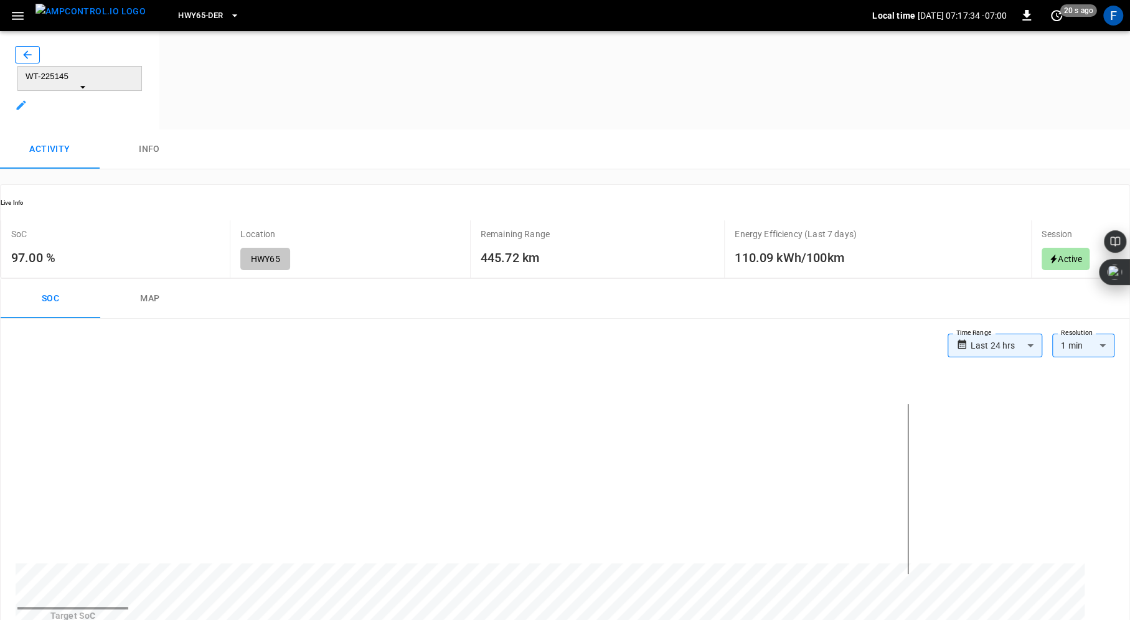
click at [22, 63] on button "button" at bounding box center [27, 54] width 25 height 17
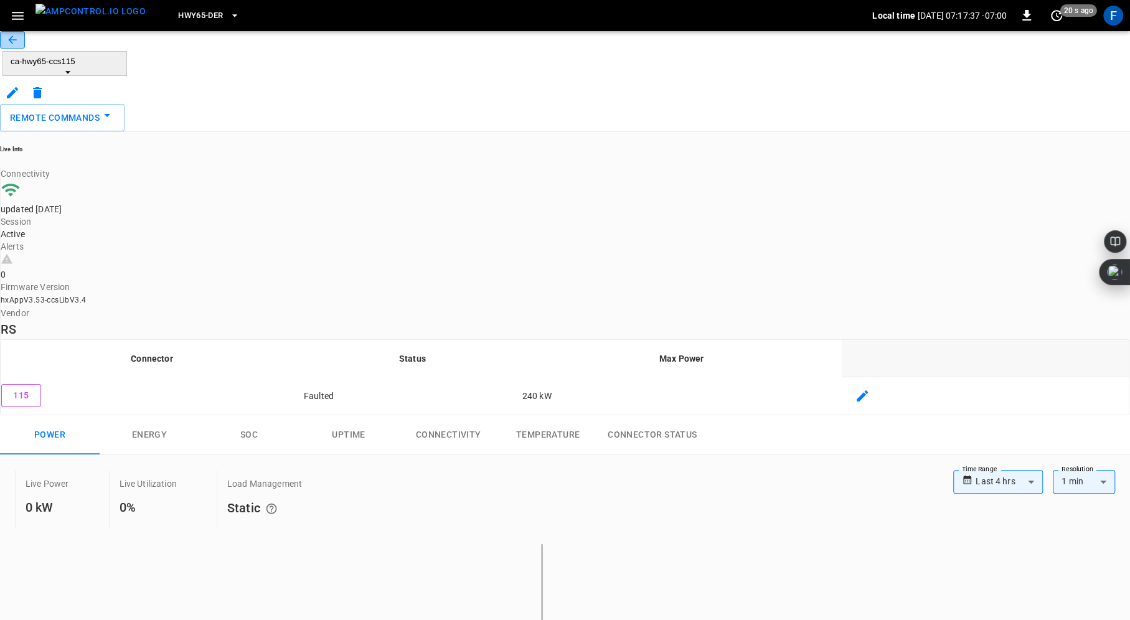
click at [19, 46] on icon "button" at bounding box center [12, 40] width 12 height 12
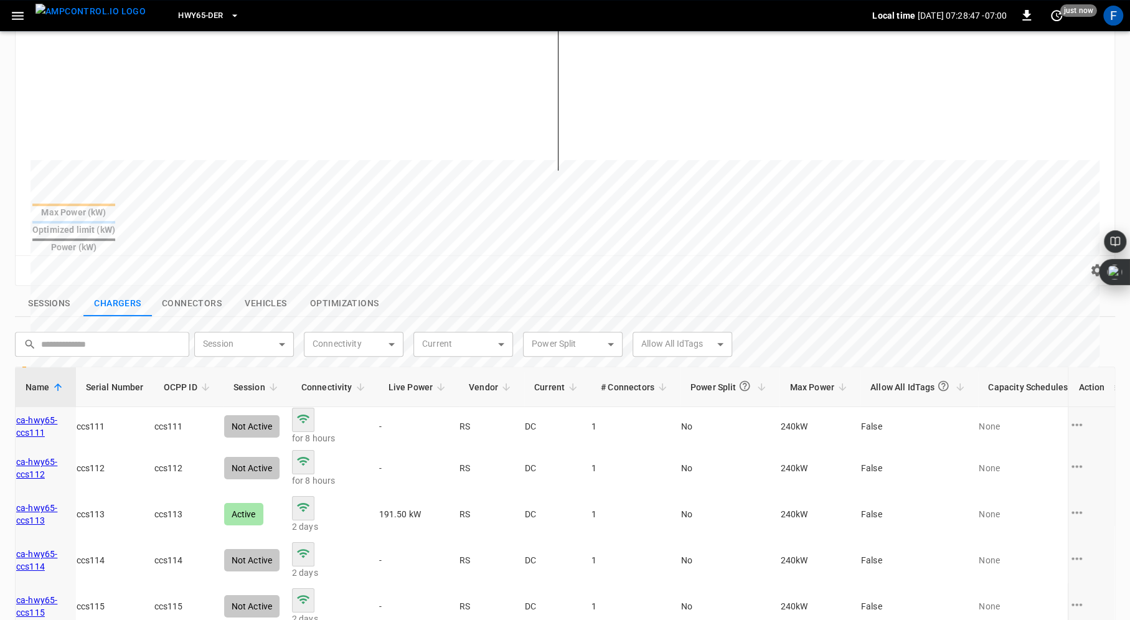
scroll to position [279, 0]
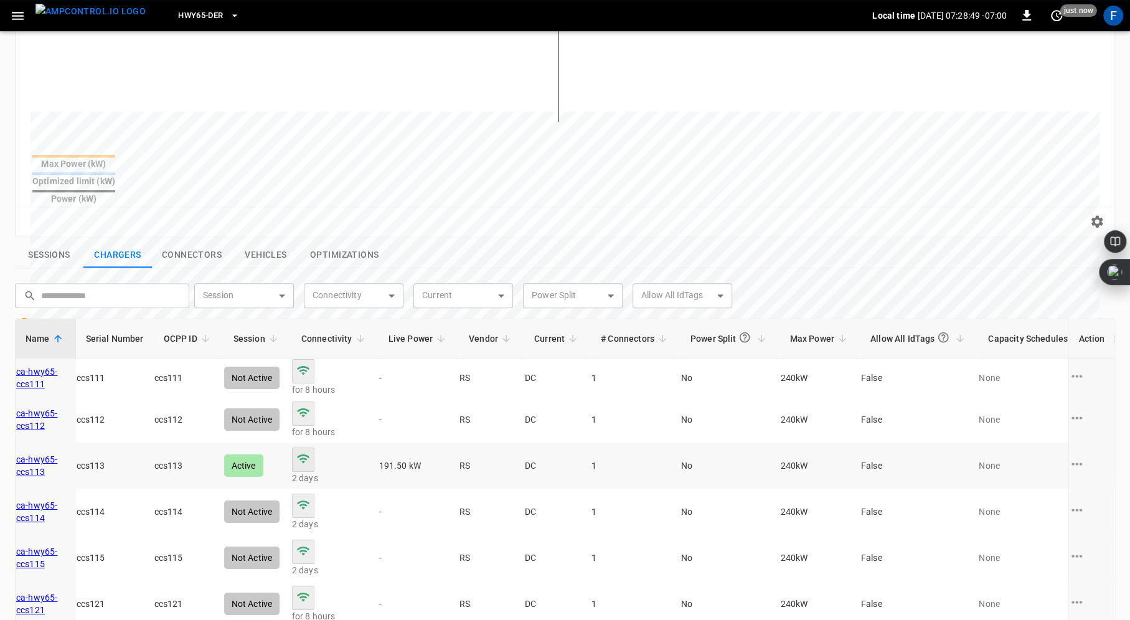
click at [67, 453] on link "ca-hwy65-ccs113" at bounding box center [45, 465] width 59 height 25
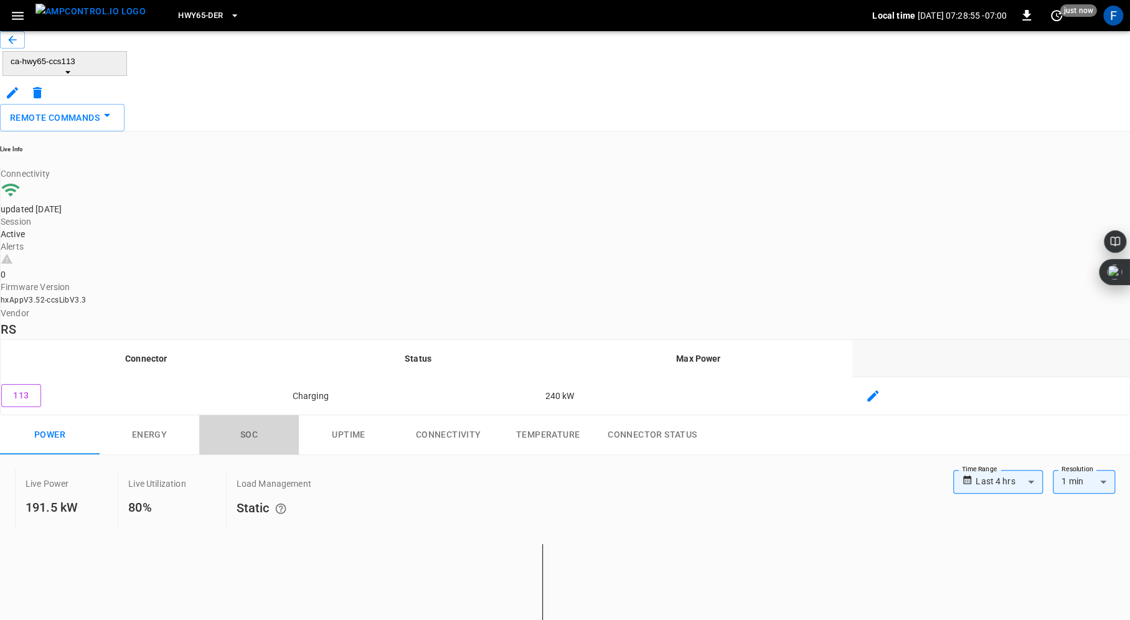
click at [263, 415] on button "SOC" at bounding box center [249, 435] width 100 height 40
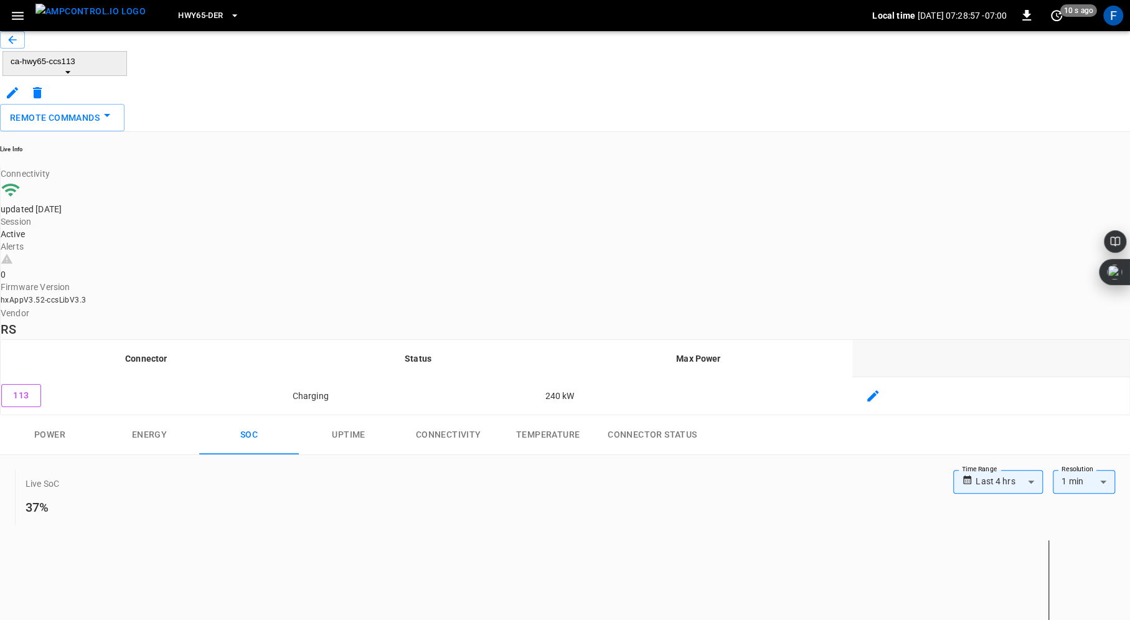
click at [147, 415] on button "Energy" at bounding box center [150, 435] width 100 height 40
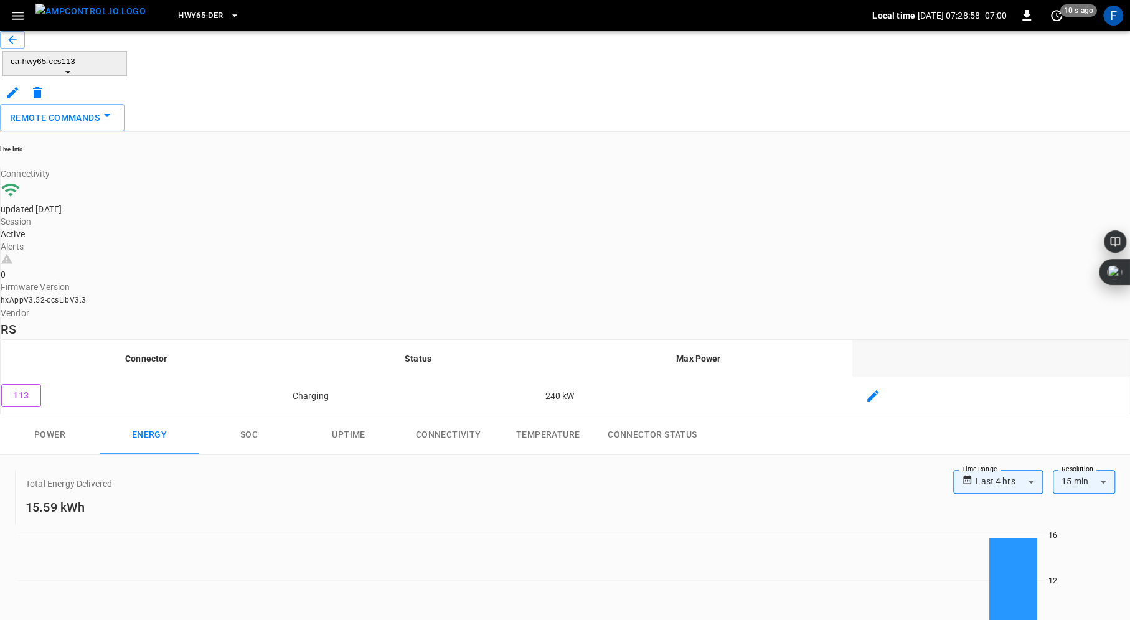
click at [56, 415] on button "Power" at bounding box center [50, 435] width 100 height 40
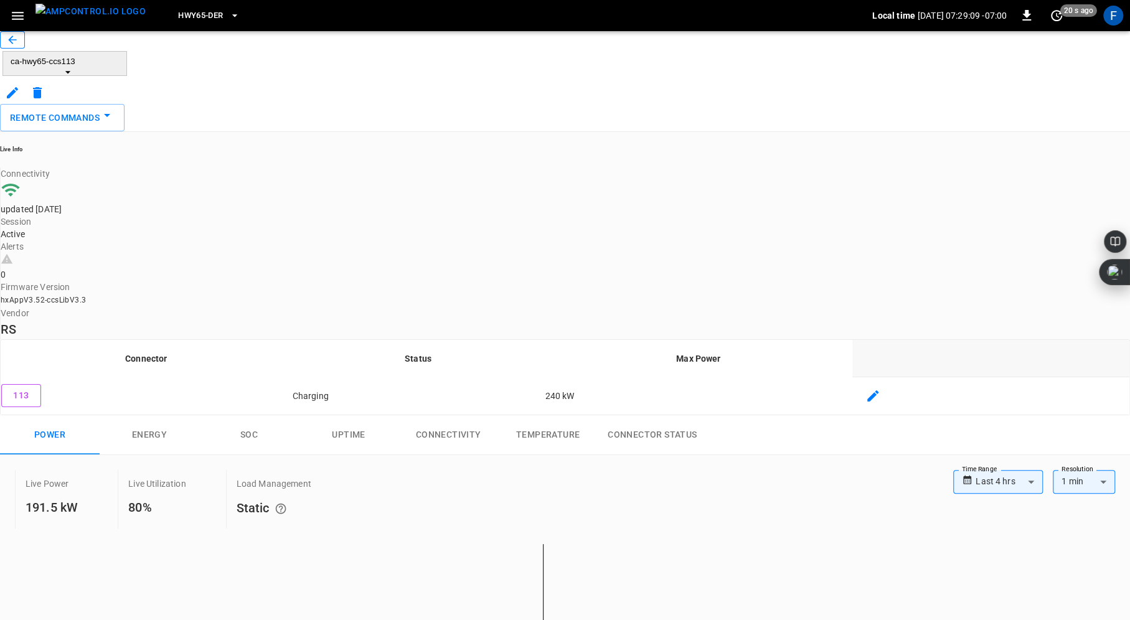
click at [16, 44] on icon "button" at bounding box center [12, 39] width 8 height 8
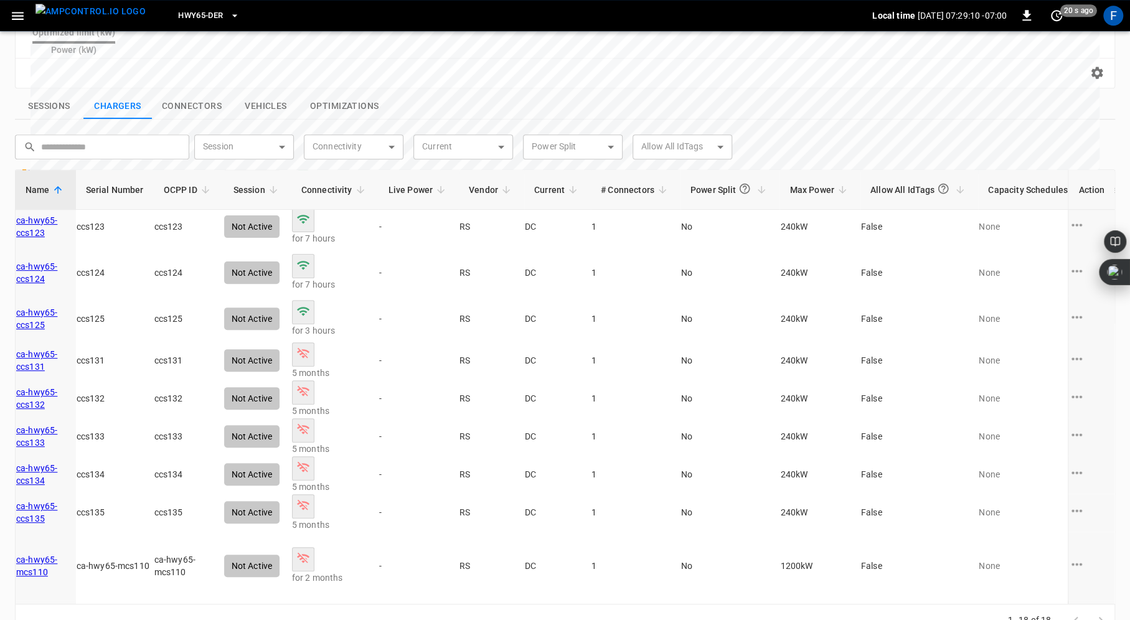
scroll to position [466, 0]
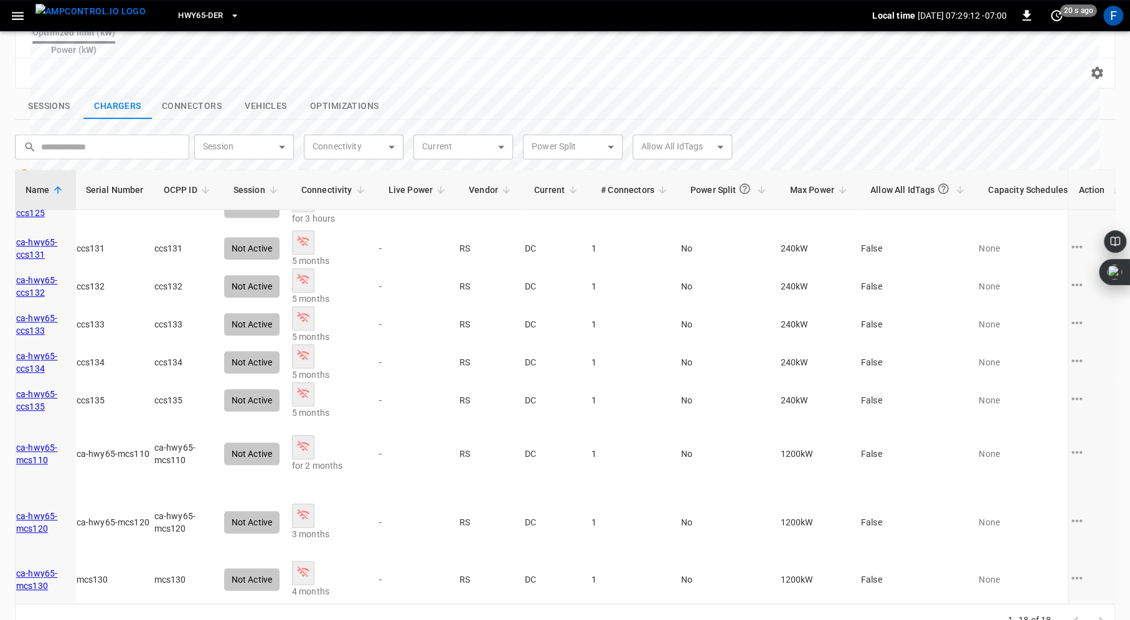
click at [47, 93] on button "Sessions" at bounding box center [49, 106] width 68 height 26
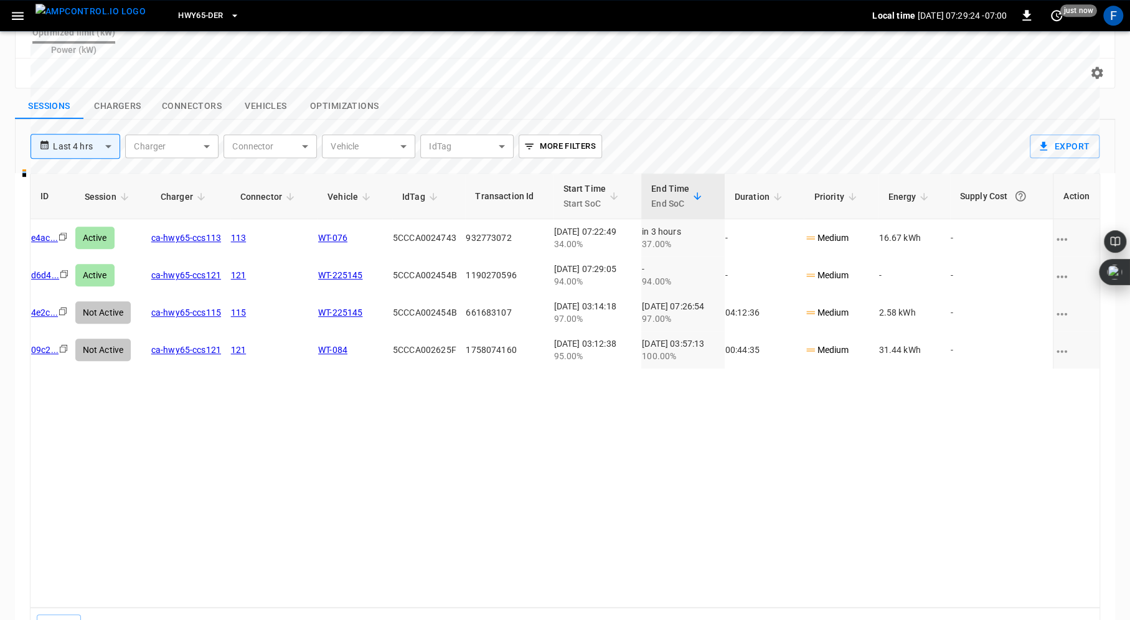
click at [202, 270] on link "ca-hwy65-ccs121" at bounding box center [186, 275] width 70 height 10
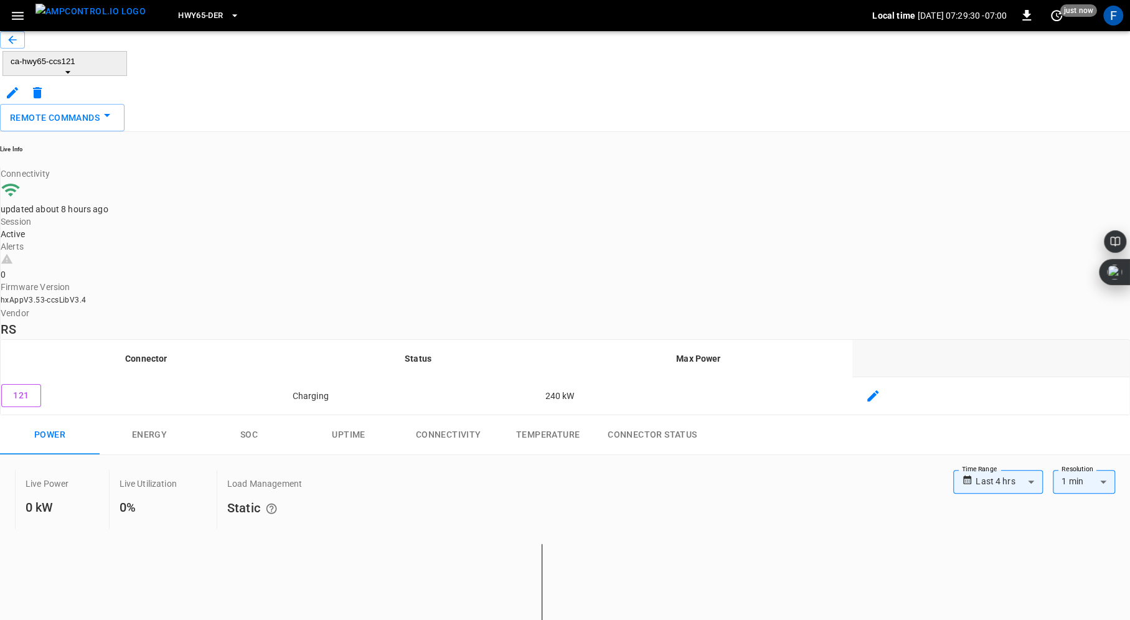
click at [276, 415] on button "SOC" at bounding box center [249, 435] width 100 height 40
click at [84, 415] on button "Power" at bounding box center [50, 435] width 100 height 40
click at [262, 415] on button "SOC" at bounding box center [249, 435] width 100 height 40
click at [72, 415] on button "Power" at bounding box center [50, 435] width 100 height 40
click at [265, 415] on button "SOC" at bounding box center [249, 435] width 100 height 40
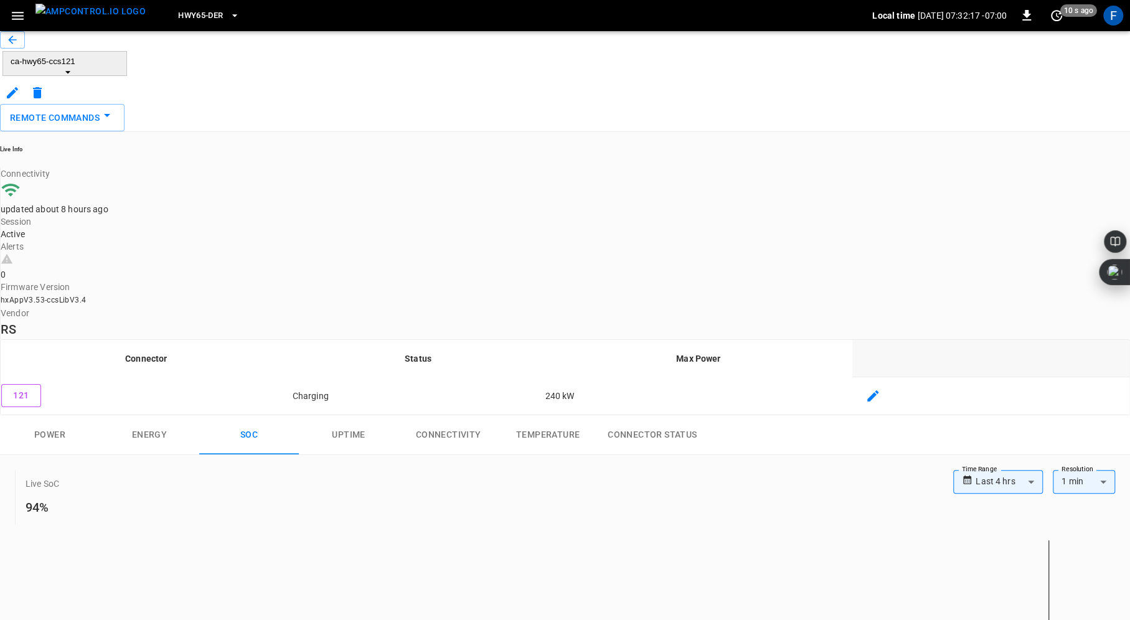
click at [67, 415] on button "Power" at bounding box center [50, 435] width 100 height 40
click at [14, 41] on div "ca-hwy65-ccs121" at bounding box center [565, 67] width 1130 height 73
click at [19, 47] on button "button" at bounding box center [12, 39] width 25 height 17
